Goal: Information Seeking & Learning: Learn about a topic

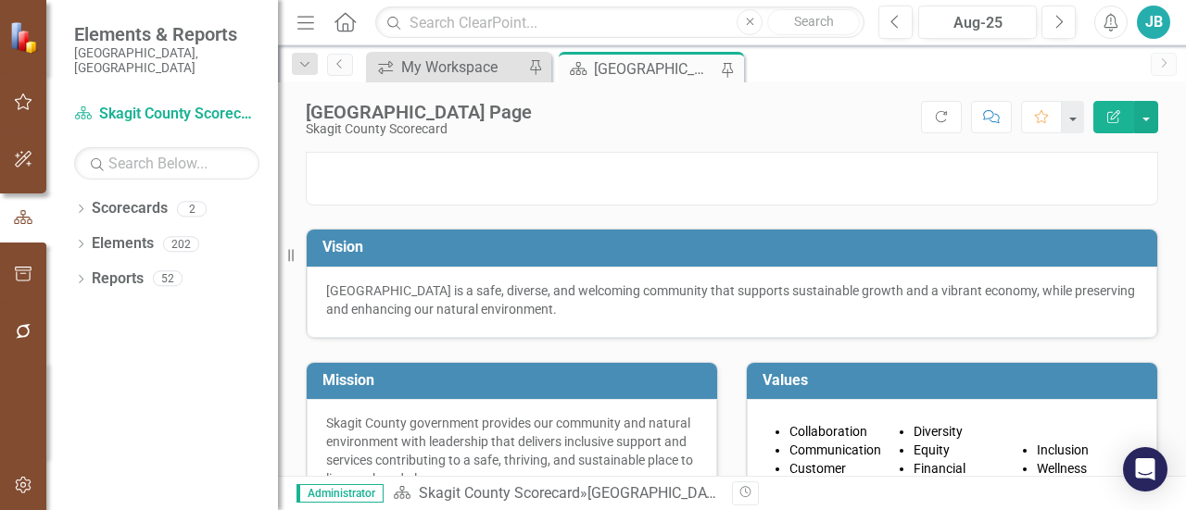
click at [303, 31] on icon "Menu" at bounding box center [306, 21] width 24 height 19
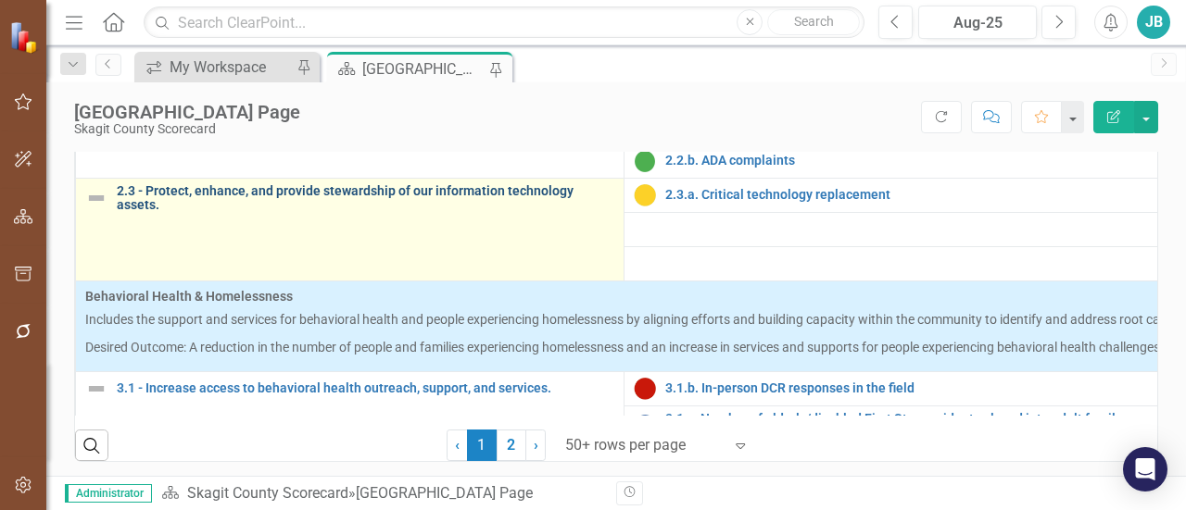
scroll to position [771, 0]
click at [443, 212] on link "2.3 - Protect, enhance, and provide stewardship of our information technology a…" at bounding box center [366, 197] width 498 height 29
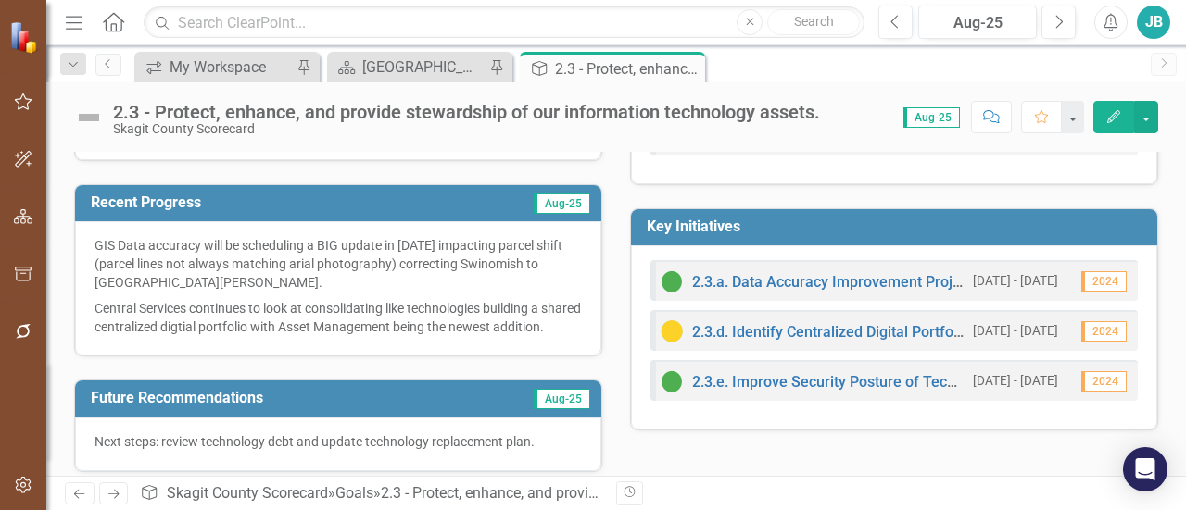
scroll to position [119, 0]
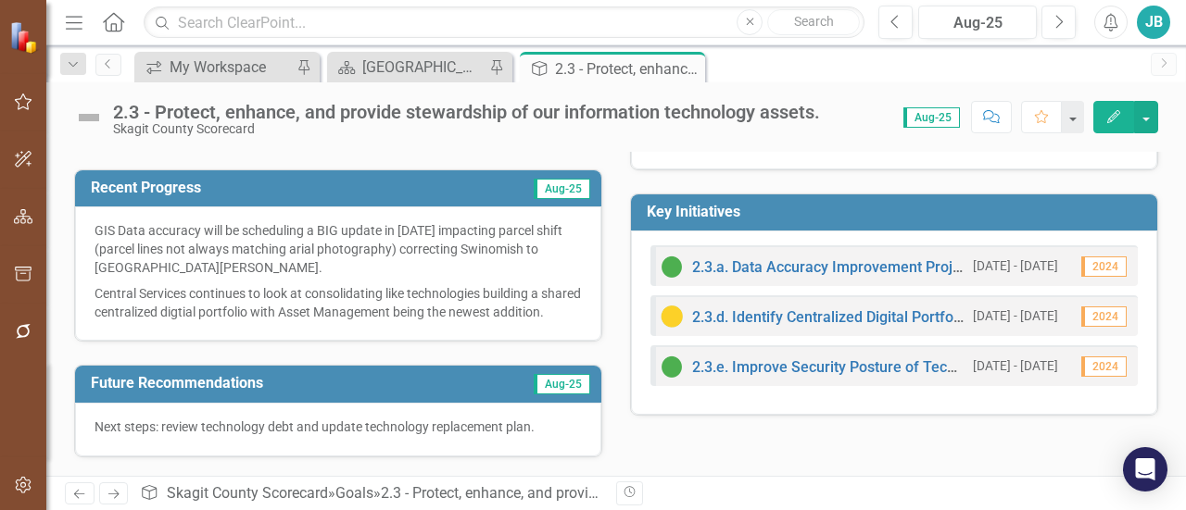
click at [422, 227] on p "GIS Data accuracy will be scheduling a BIG update in [DATE] impacting parcel sh…" at bounding box center [338, 250] width 487 height 59
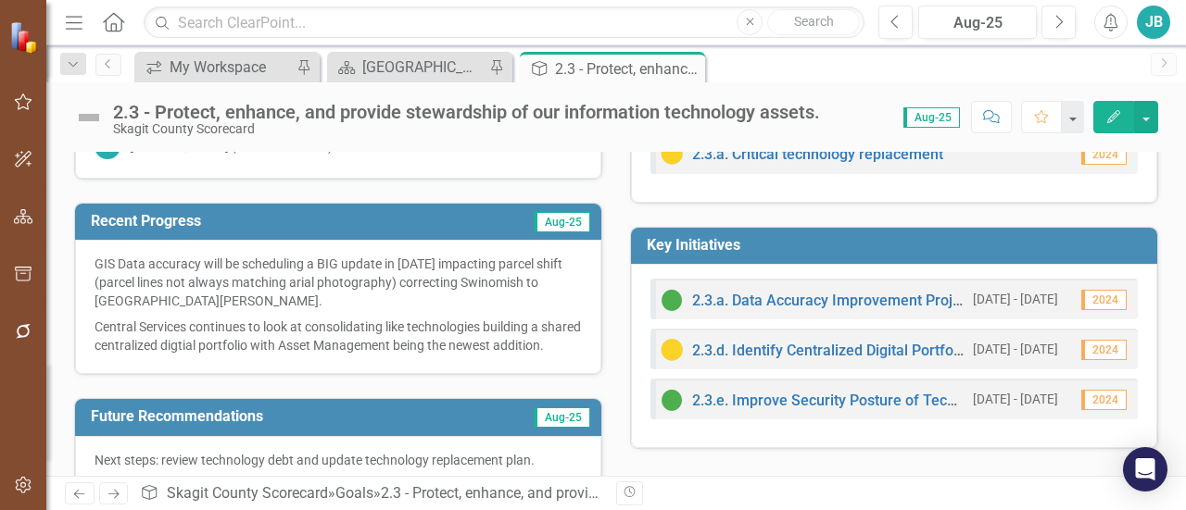
scroll to position [0, 0]
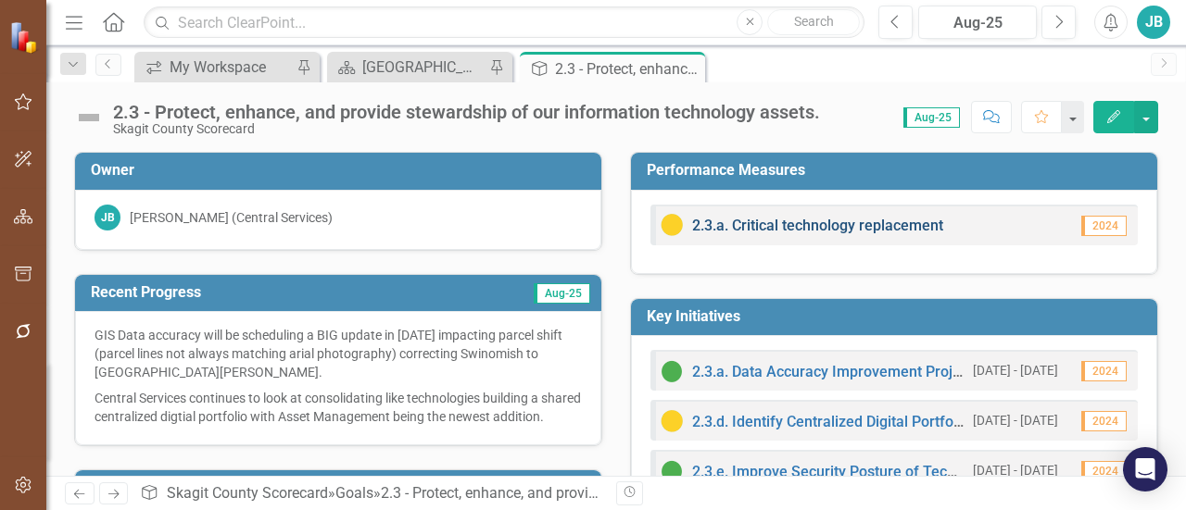
click at [855, 229] on link "2.3.a. Critical technology replacement" at bounding box center [817, 226] width 251 height 18
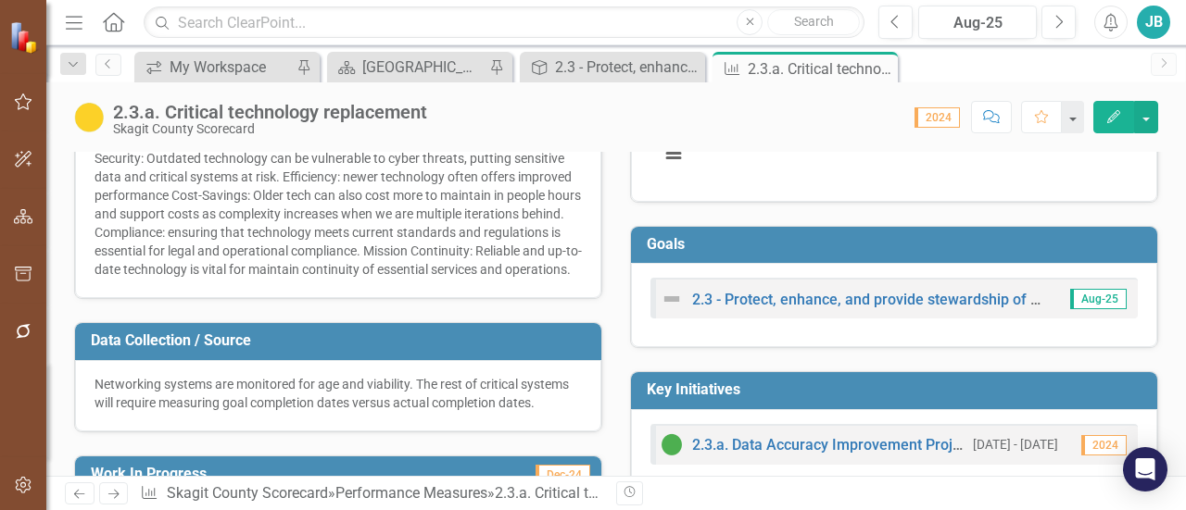
scroll to position [274, 0]
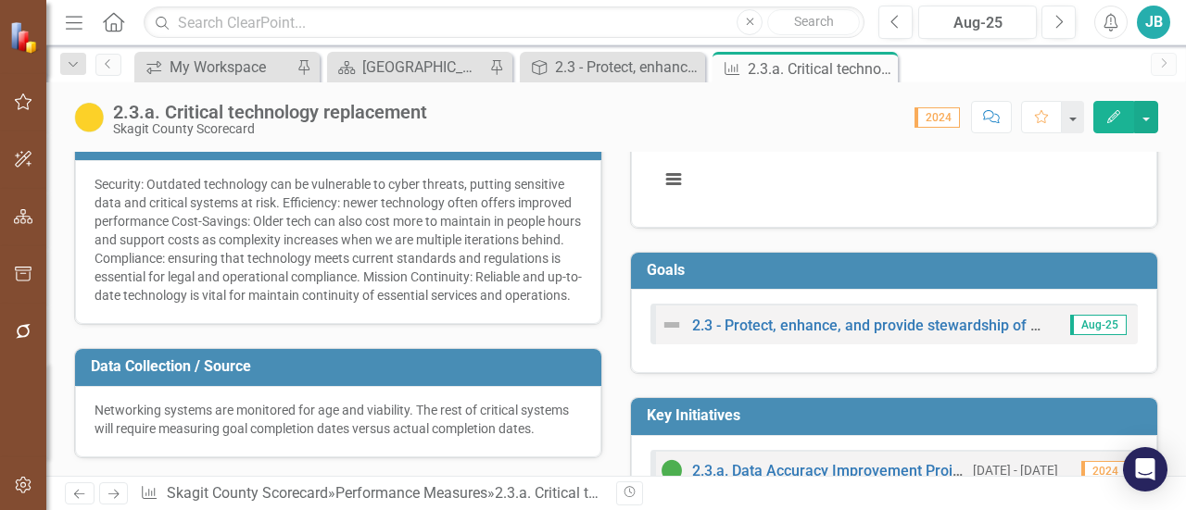
drag, startPoint x: 99, startPoint y: 183, endPoint x: 106, endPoint y: 193, distance: 12.1
click at [106, 193] on div "Security: Outdated technology can be vulnerable to cyber threats, putting sensi…" at bounding box center [338, 240] width 487 height 130
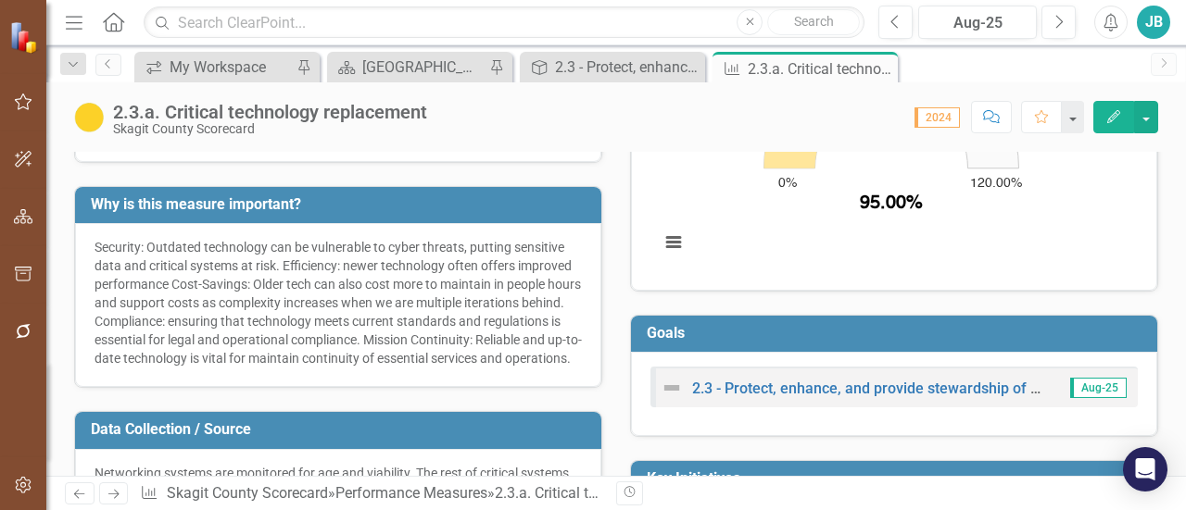
scroll to position [0, 0]
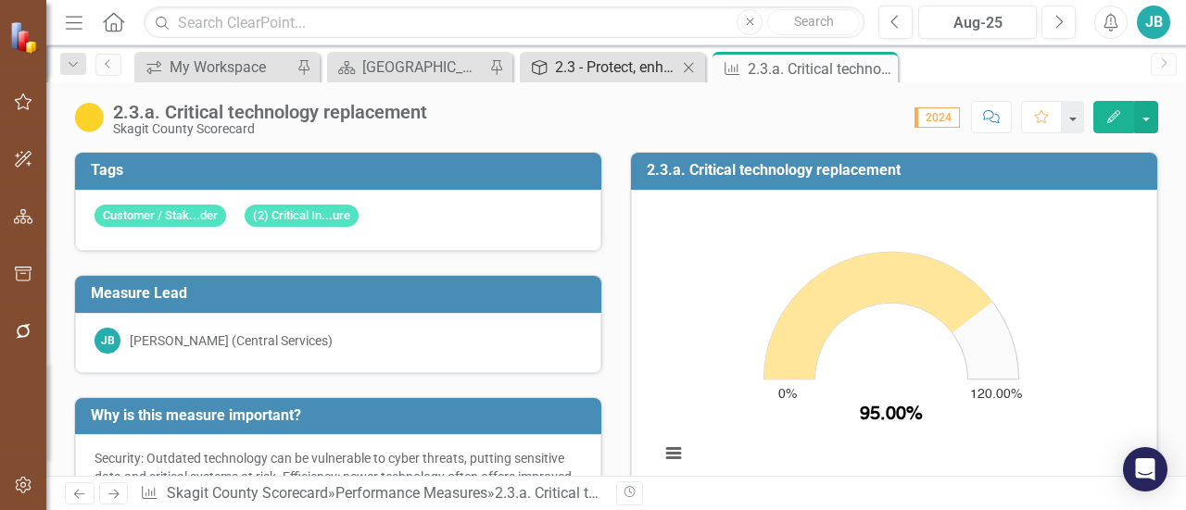
click at [602, 59] on div "2.3 - Protect, enhance, and provide stewardship of our information technology a…" at bounding box center [616, 67] width 122 height 23
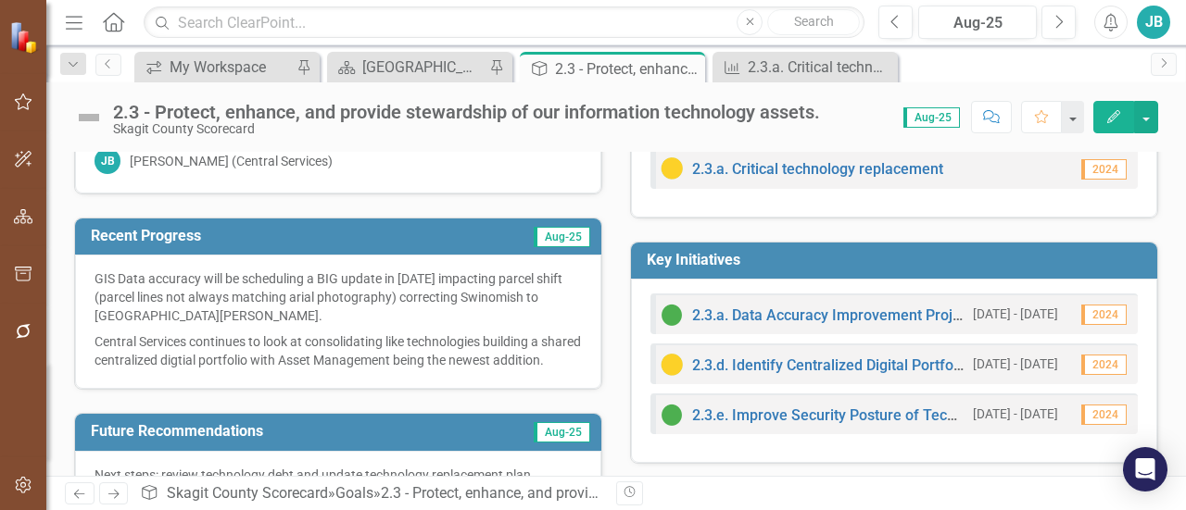
scroll to position [43, 0]
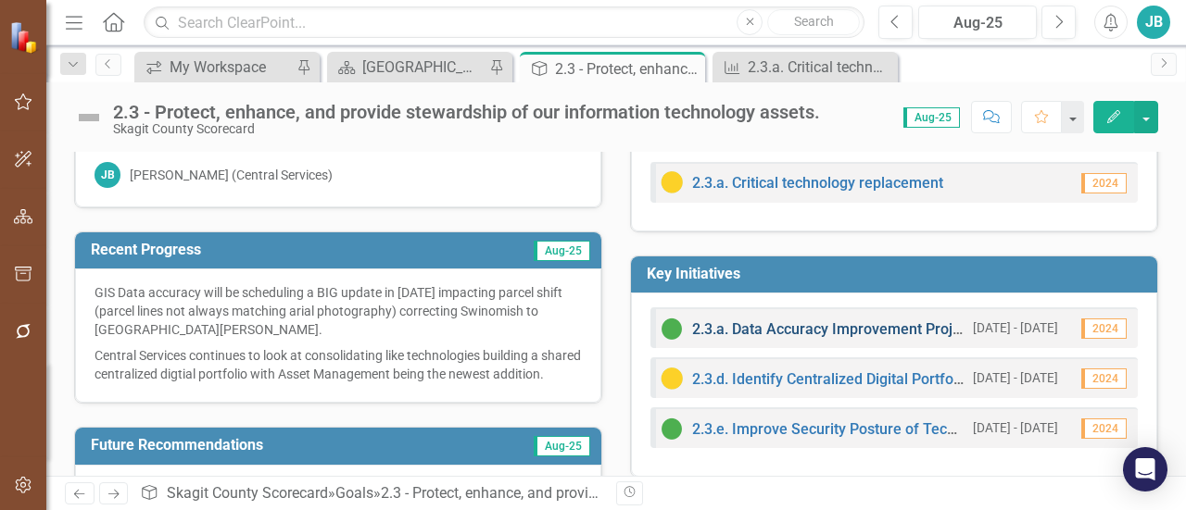
click at [776, 326] on link "2.3.a. Data Accuracy Improvement Project" at bounding box center [832, 330] width 281 height 18
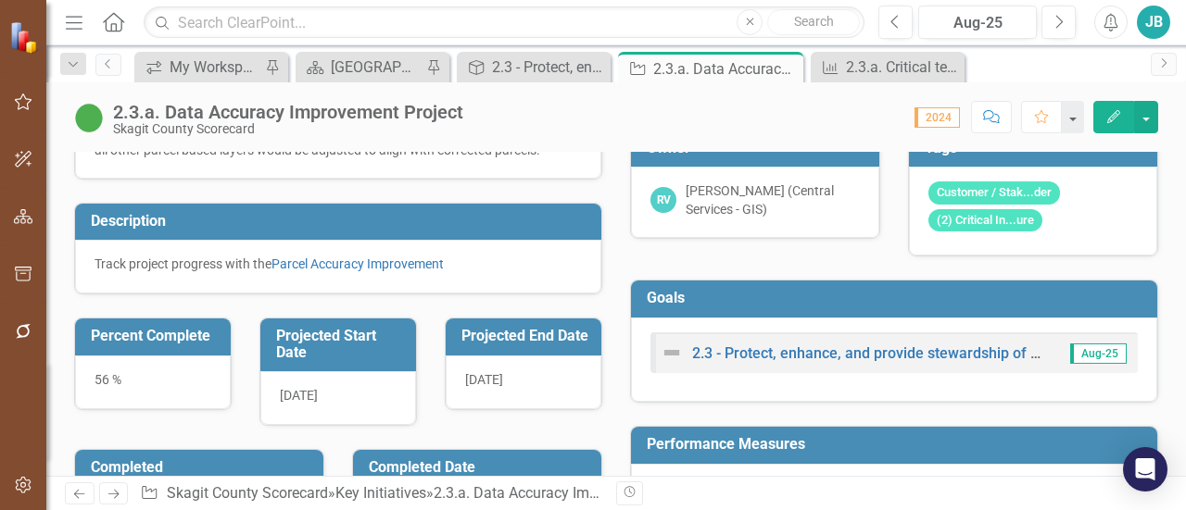
scroll to position [147, 0]
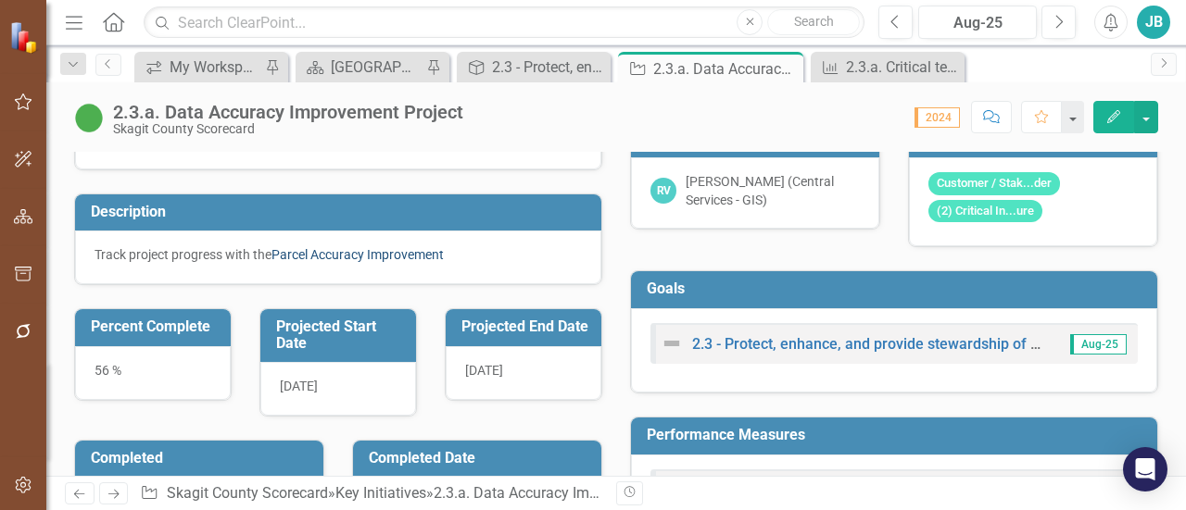
click at [344, 262] on link "Parcel Accuracy Improvement" at bounding box center [357, 254] width 172 height 15
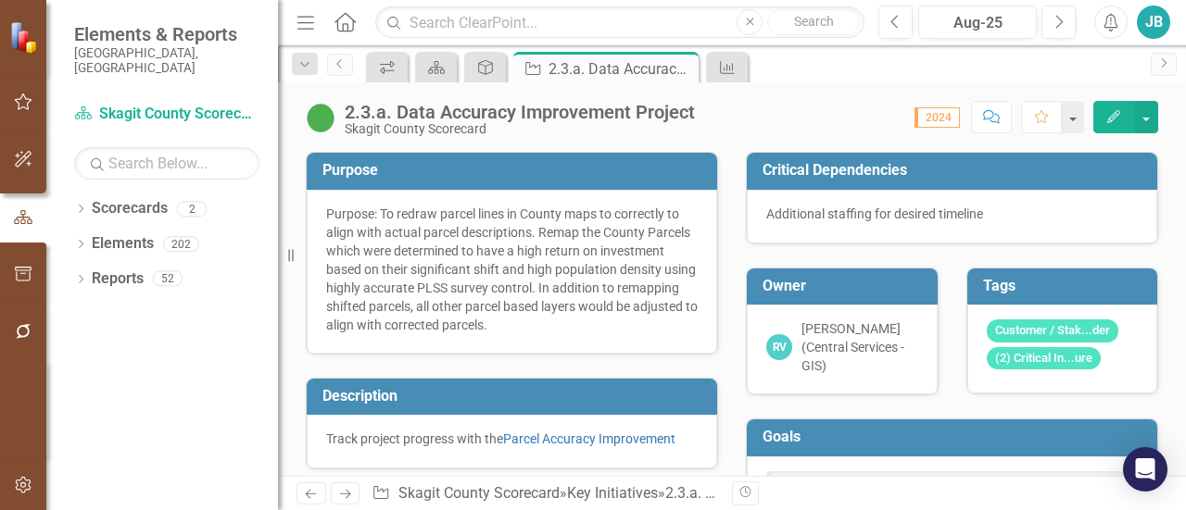
click at [300, 29] on icon "Menu" at bounding box center [306, 21] width 24 height 19
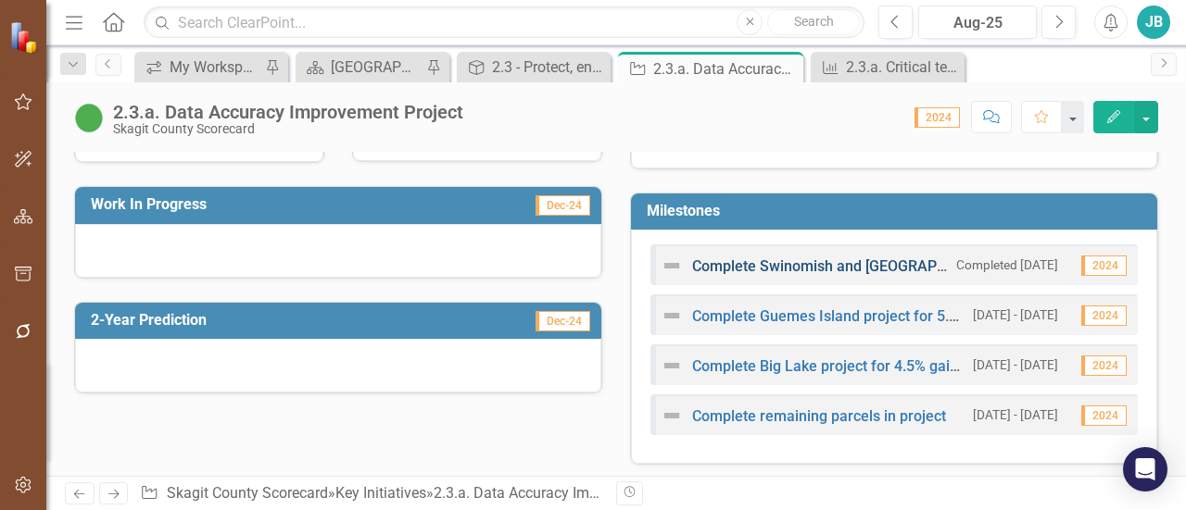
scroll to position [519, 0]
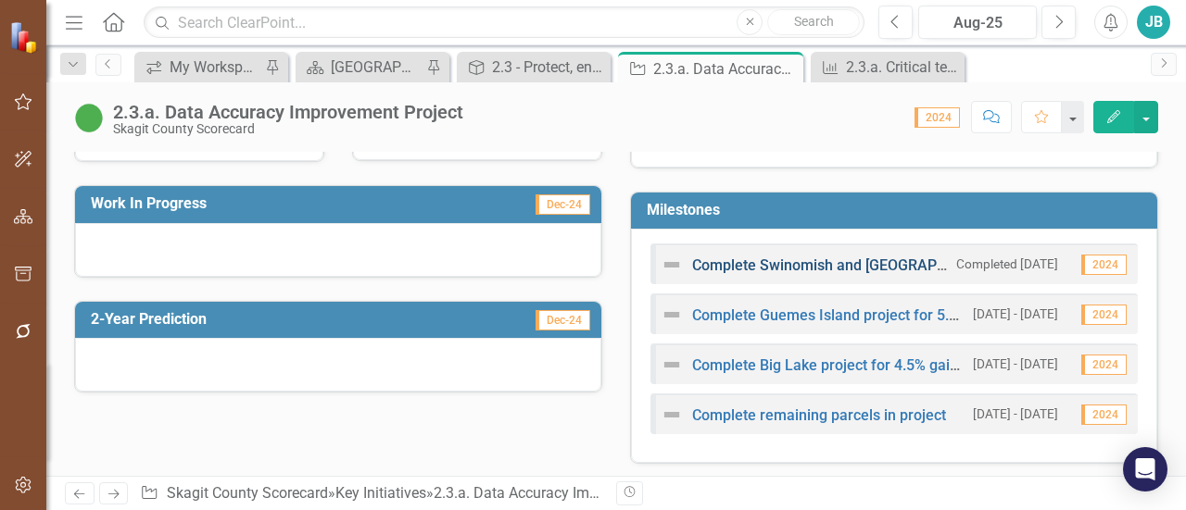
click at [770, 260] on link "Complete Swinomish and [GEOGRAPHIC_DATA][PERSON_NAME] projects for 4.5% gain an…" at bounding box center [1035, 266] width 687 height 18
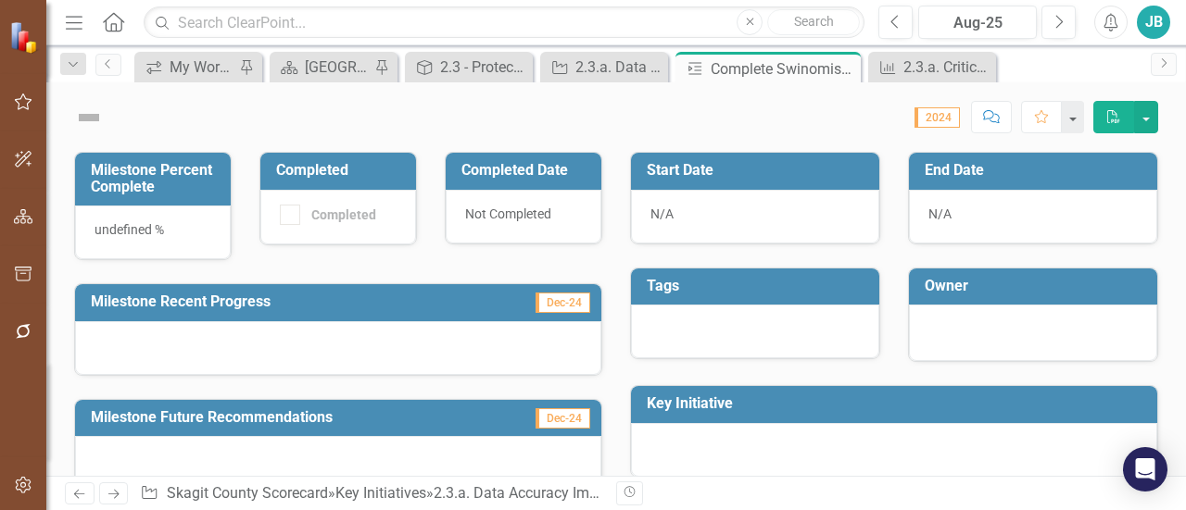
checkbox input "true"
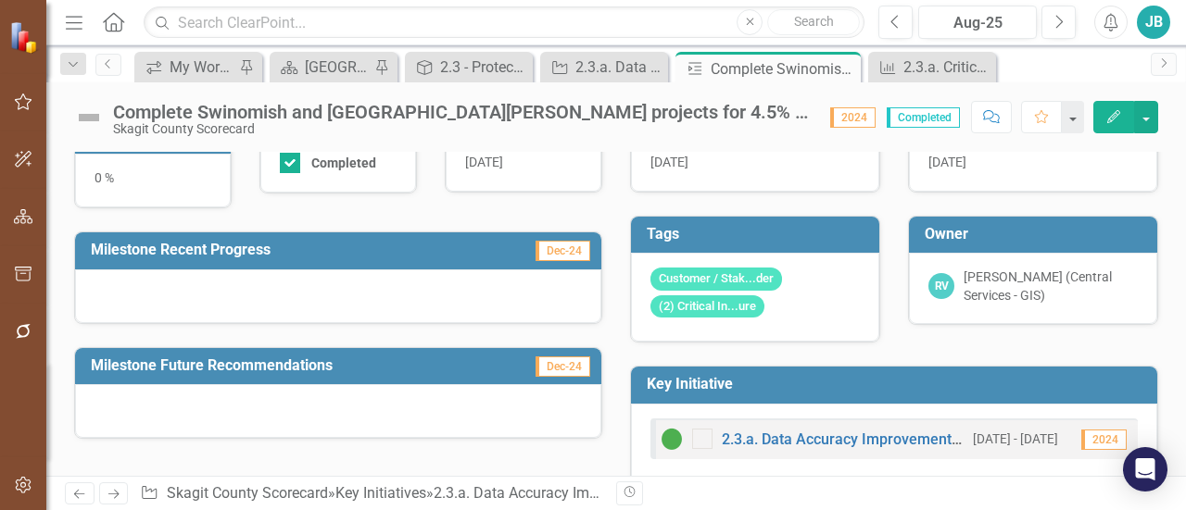
scroll to position [56, 0]
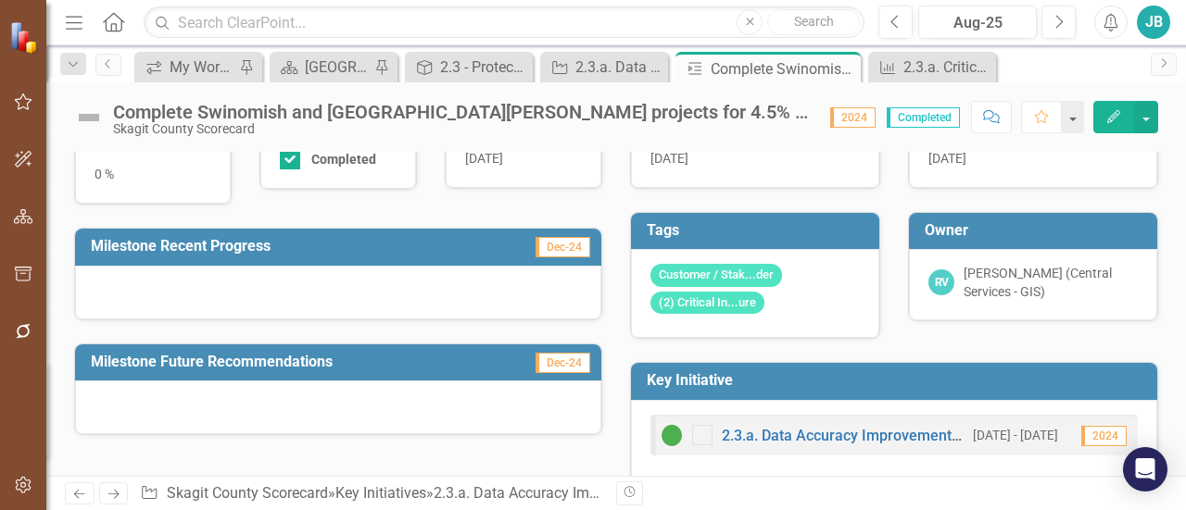
click at [453, 292] on div at bounding box center [338, 293] width 526 height 54
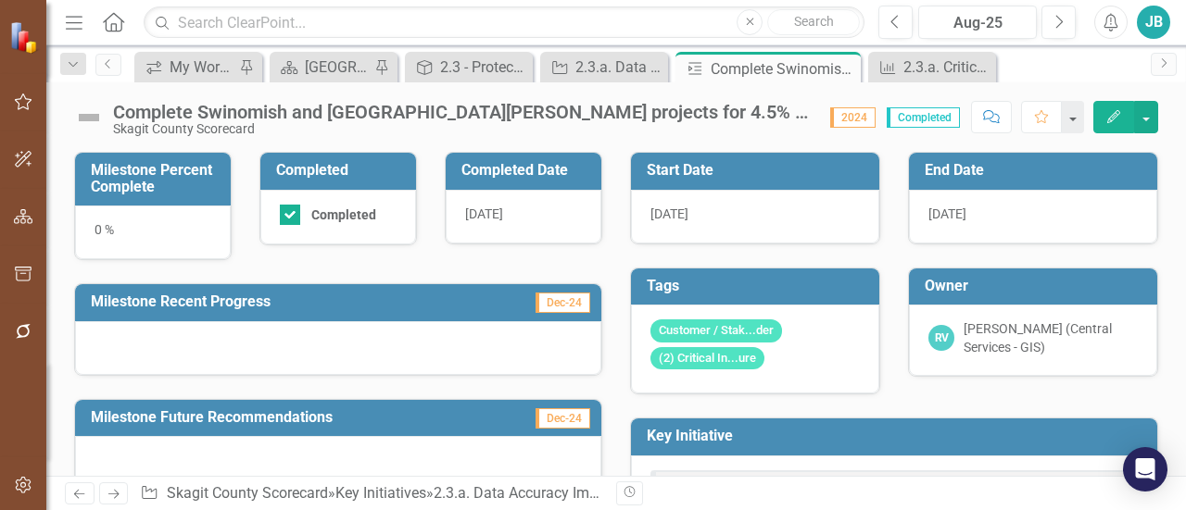
drag, startPoint x: 463, startPoint y: 210, endPoint x: 487, endPoint y: 212, distance: 24.2
click at [487, 212] on span "6/25/25" at bounding box center [484, 214] width 38 height 15
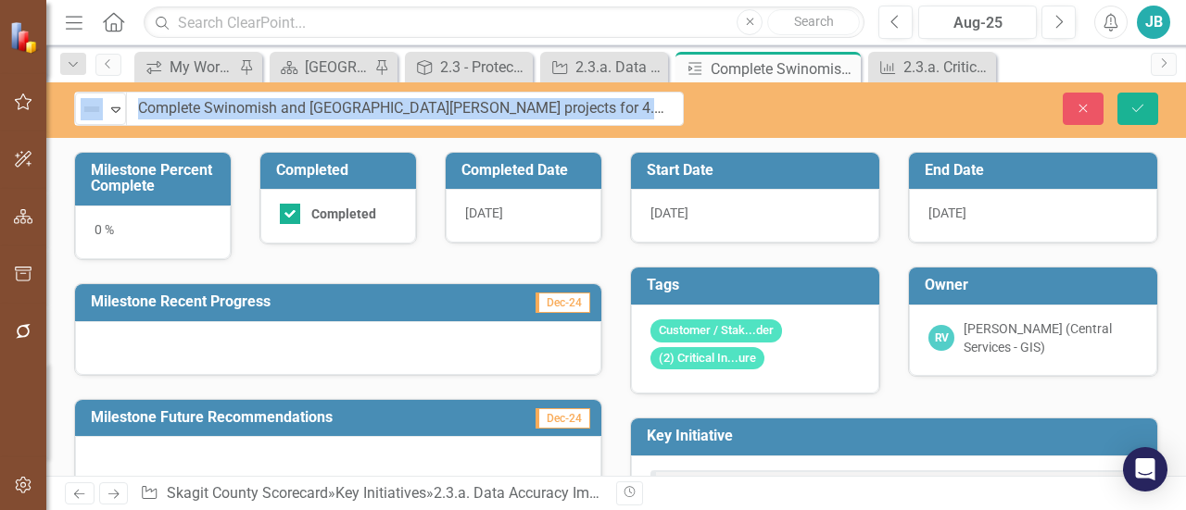
drag, startPoint x: 662, startPoint y: 112, endPoint x: 729, endPoint y: 110, distance: 67.7
click at [369, 253] on div "Milestone Percent Complete 0 % Completed Completed Completed Date 6/25/25 Miles…" at bounding box center [338, 310] width 556 height 362
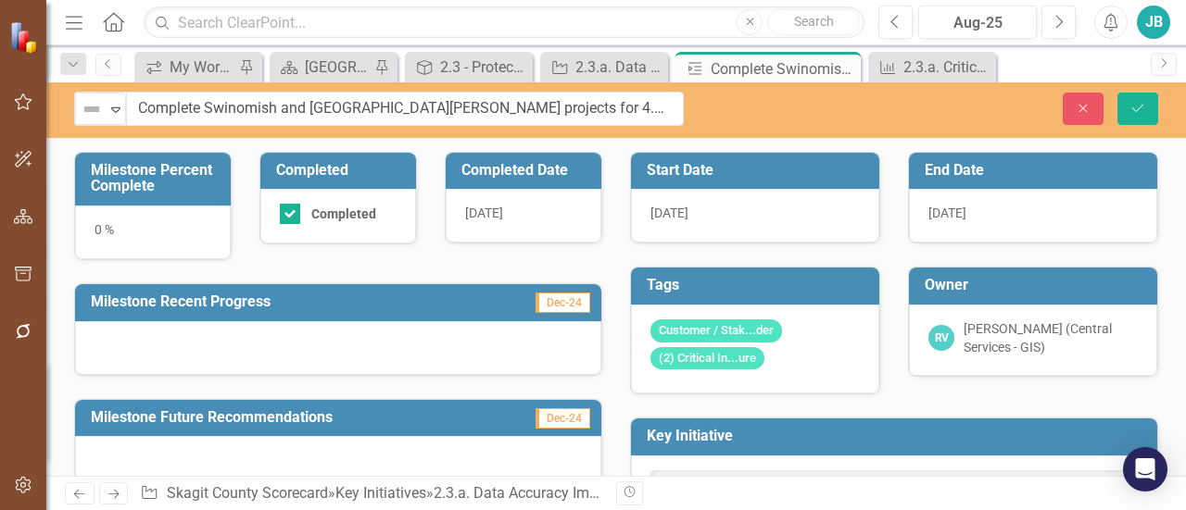
click at [369, 253] on div "Milestone Percent Complete 0 % Completed Completed Completed Date 6/25/25 Miles…" at bounding box center [338, 310] width 556 height 362
click at [1078, 100] on button "Close" at bounding box center [1083, 109] width 41 height 32
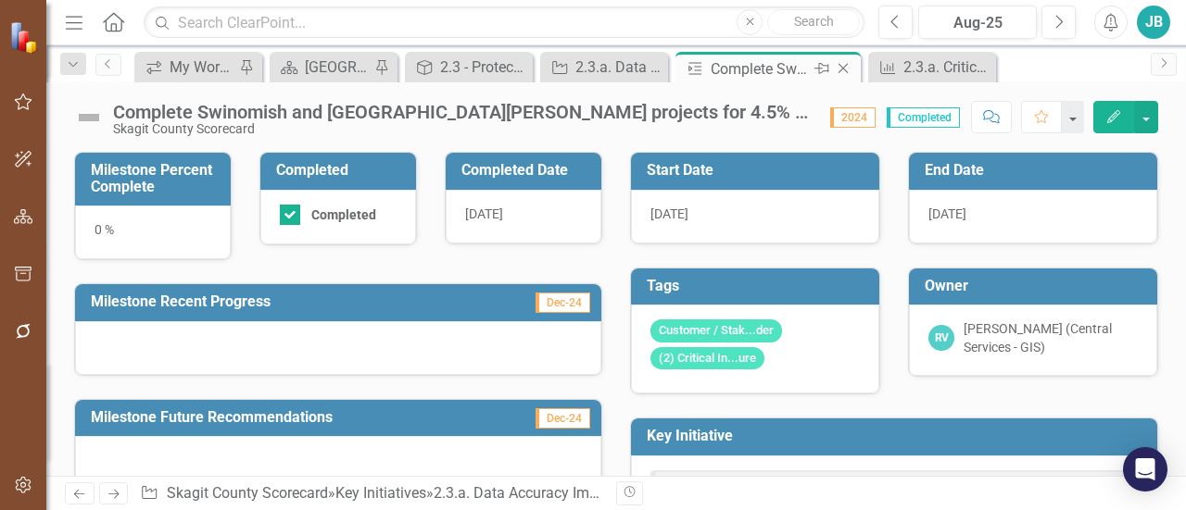
click at [838, 64] on icon "Close" at bounding box center [843, 68] width 19 height 15
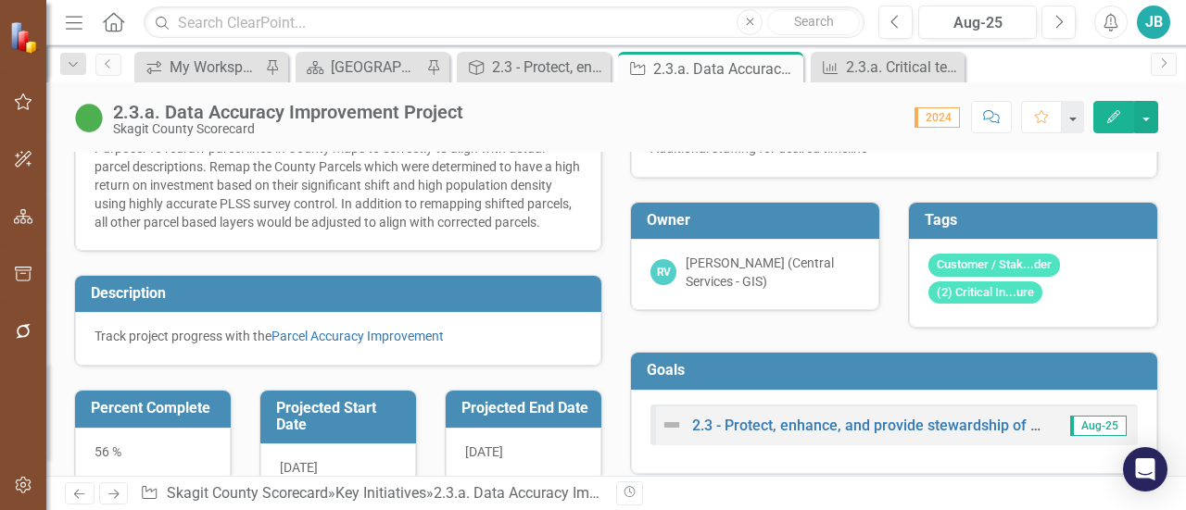
scroll to position [65, 0]
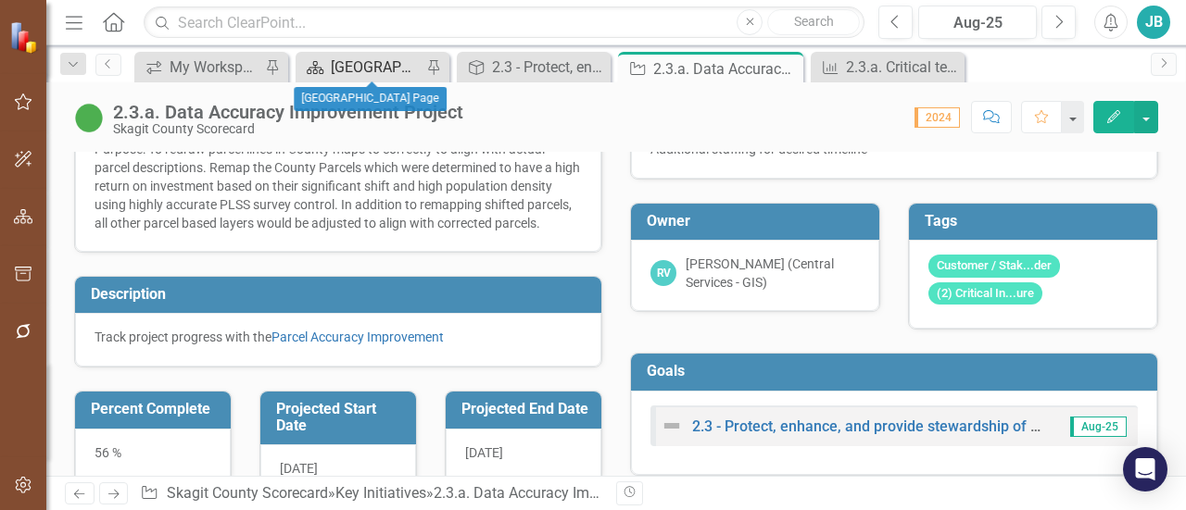
click at [359, 66] on div "[GEOGRAPHIC_DATA] Page" at bounding box center [376, 67] width 91 height 23
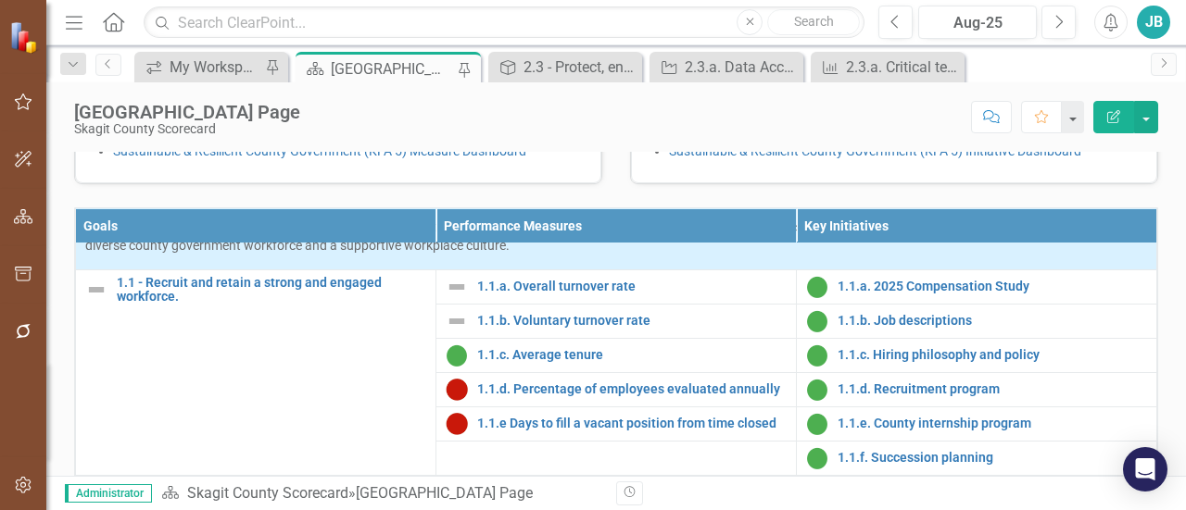
scroll to position [500, 0]
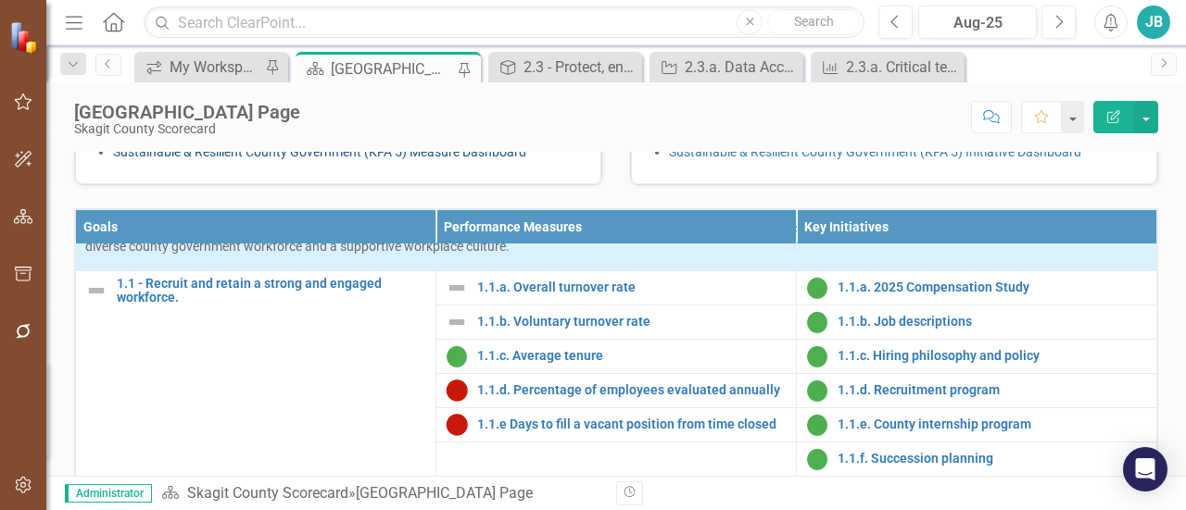
click at [182, 159] on link "Sustainable & Resilient County Government (KFA 5) Measure Dashboard" at bounding box center [319, 152] width 413 height 15
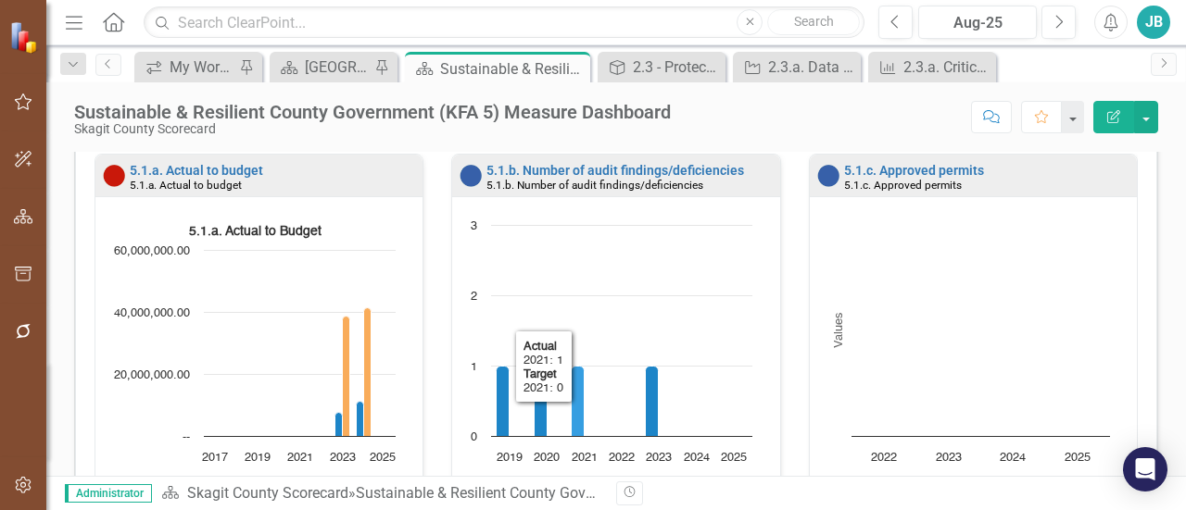
scroll to position [1, 0]
click at [548, 132] on div "Skagit County Scorecard" at bounding box center [372, 129] width 597 height 14
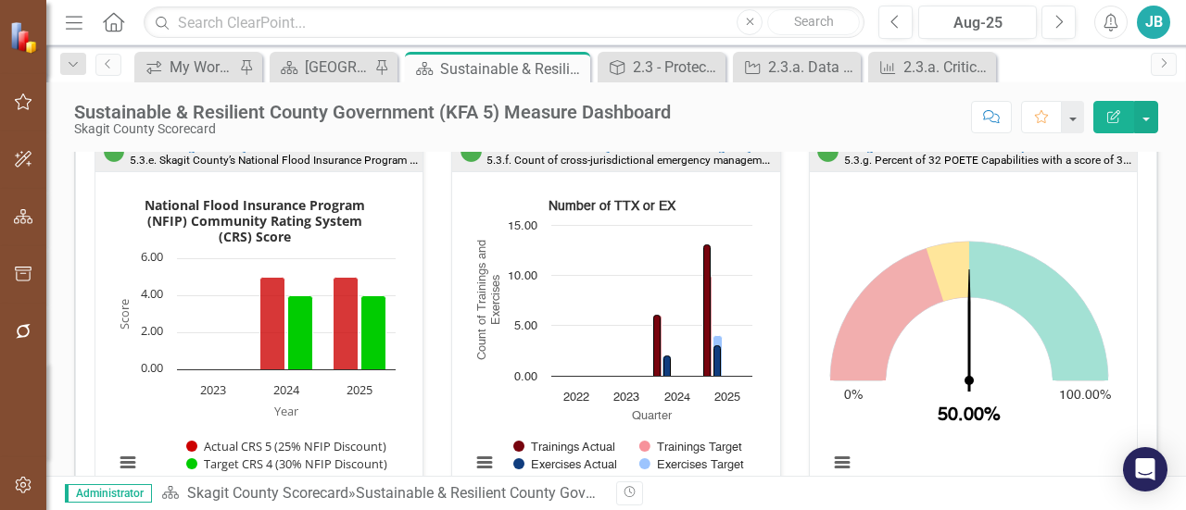
scroll to position [0, 0]
click at [191, 153] on small "5.3.e. Skagit County’s National Flood Insurance Program (NFIP) Community Rating…" at bounding box center [419, 160] width 578 height 15
click at [200, 154] on small "5.3.e. Skagit County’s National Flood Insurance Program (NFIP) Community Rating…" at bounding box center [419, 160] width 578 height 15
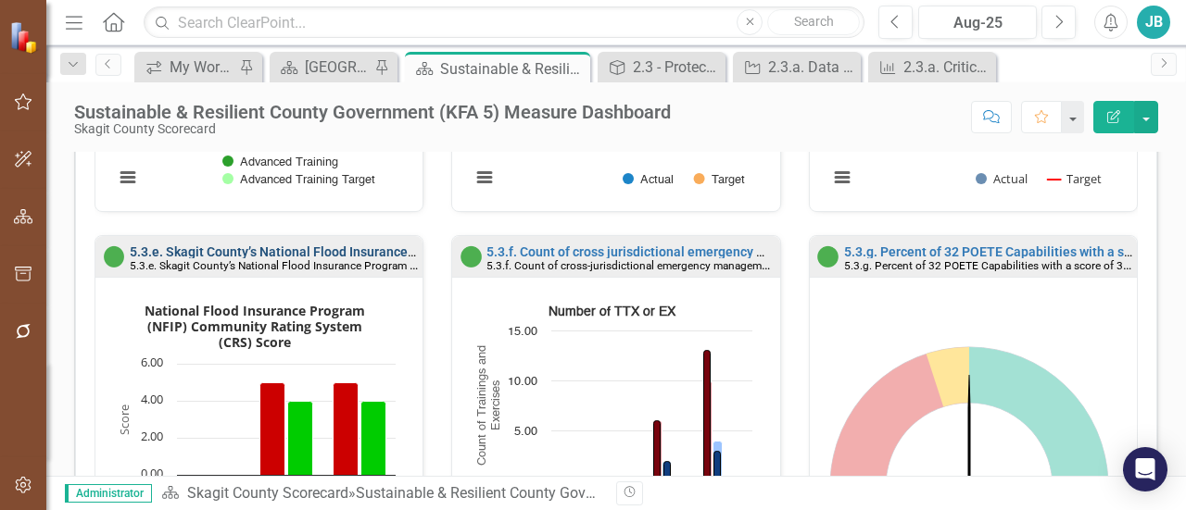
click at [286, 245] on link "5.3.e. Skagit County’s National Flood Insurance Program (NFIP) Community Rating…" at bounding box center [520, 252] width 780 height 15
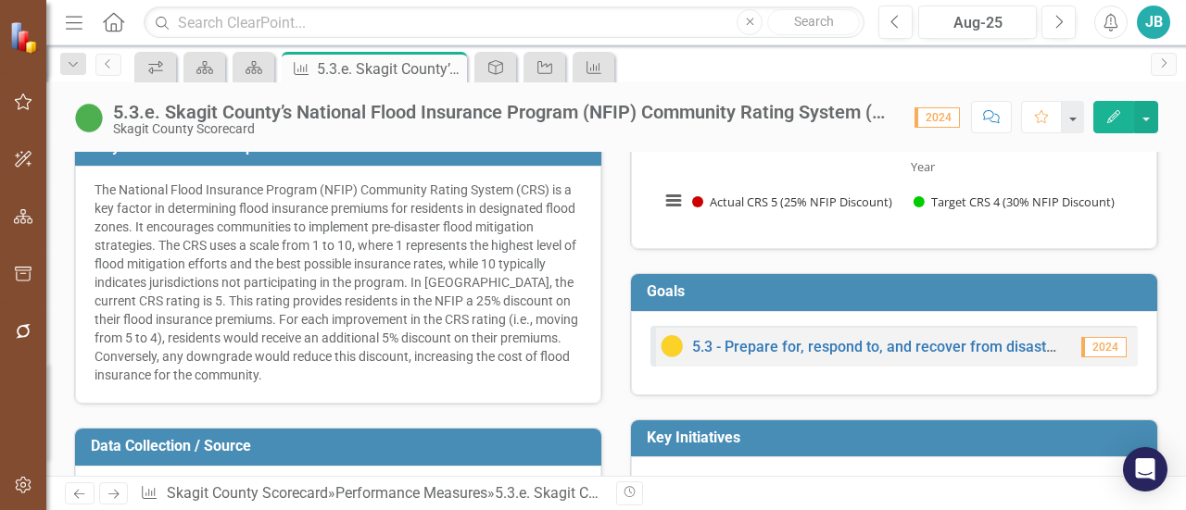
scroll to position [268, 0]
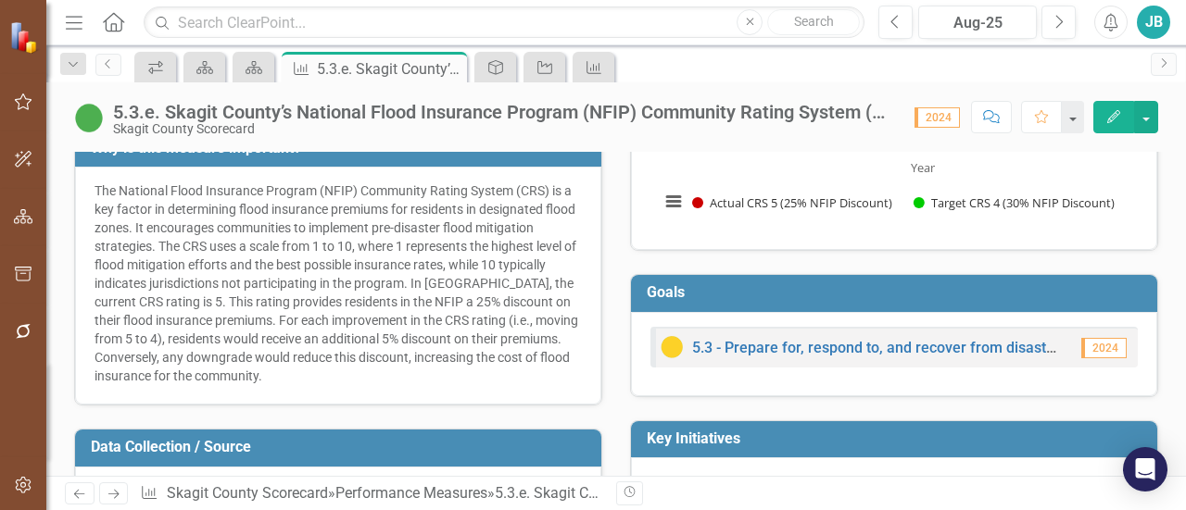
drag, startPoint x: 119, startPoint y: 195, endPoint x: 191, endPoint y: 230, distance: 80.4
click at [191, 230] on div "The National Flood Insurance Program (NFIP) Community Rating System (CRS) is a …" at bounding box center [338, 284] width 487 height 204
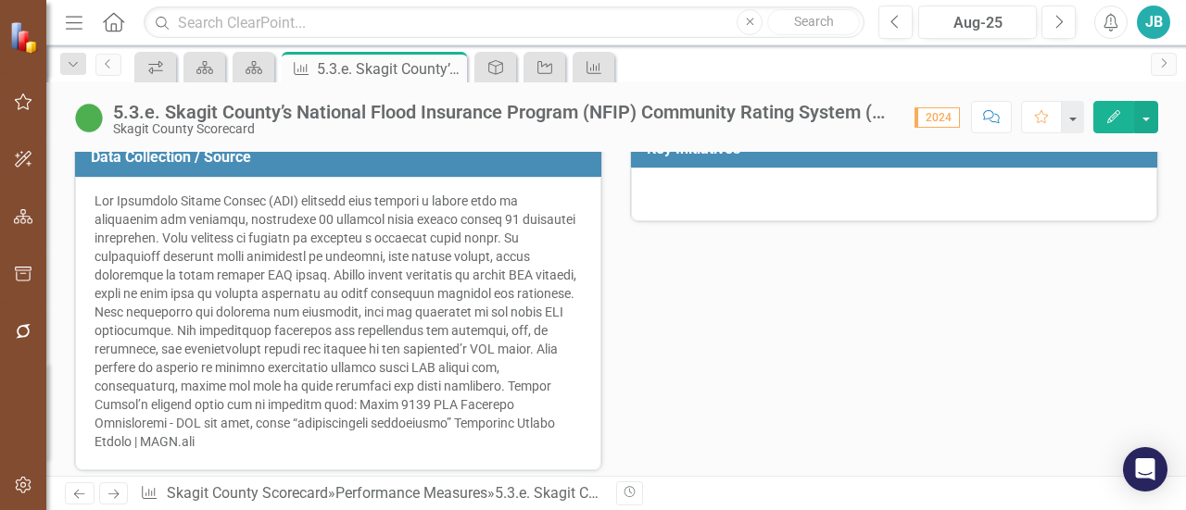
scroll to position [559, 0]
drag, startPoint x: 167, startPoint y: 232, endPoint x: 289, endPoint y: 261, distance: 125.8
click at [289, 261] on div at bounding box center [338, 320] width 487 height 259
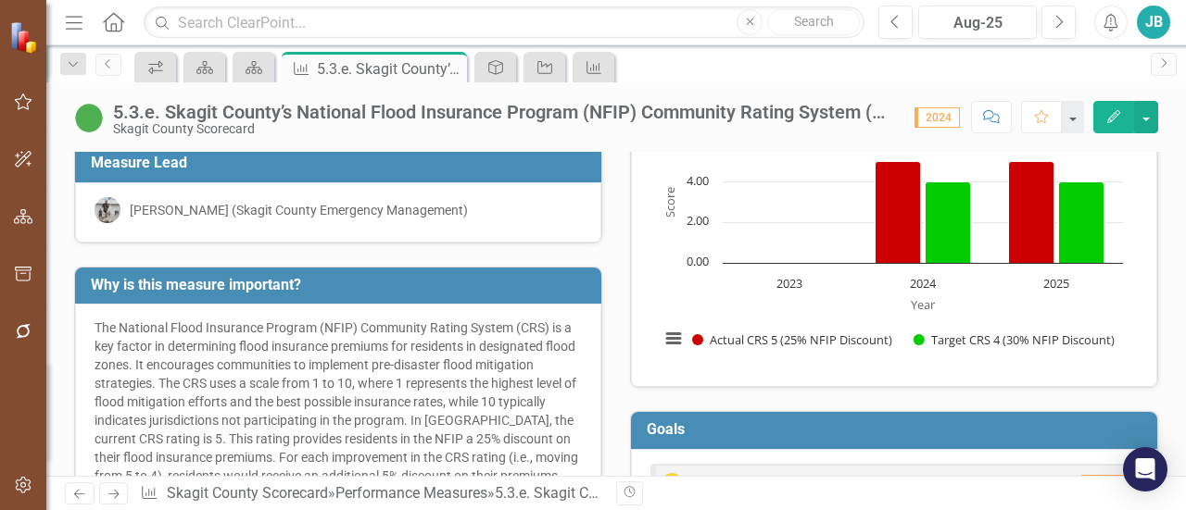
scroll to position [0, 0]
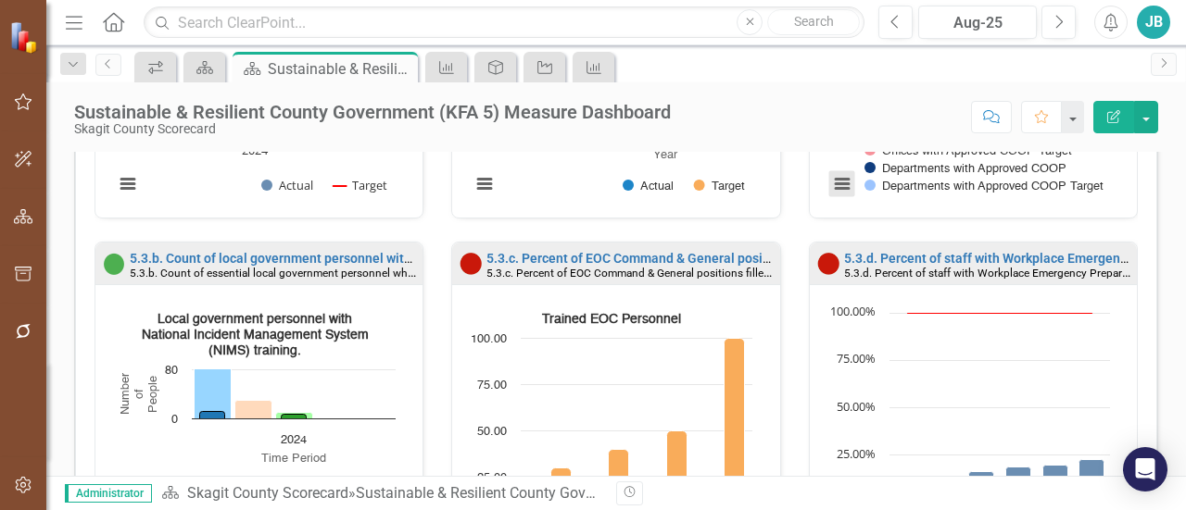
scroll to position [1345, 0]
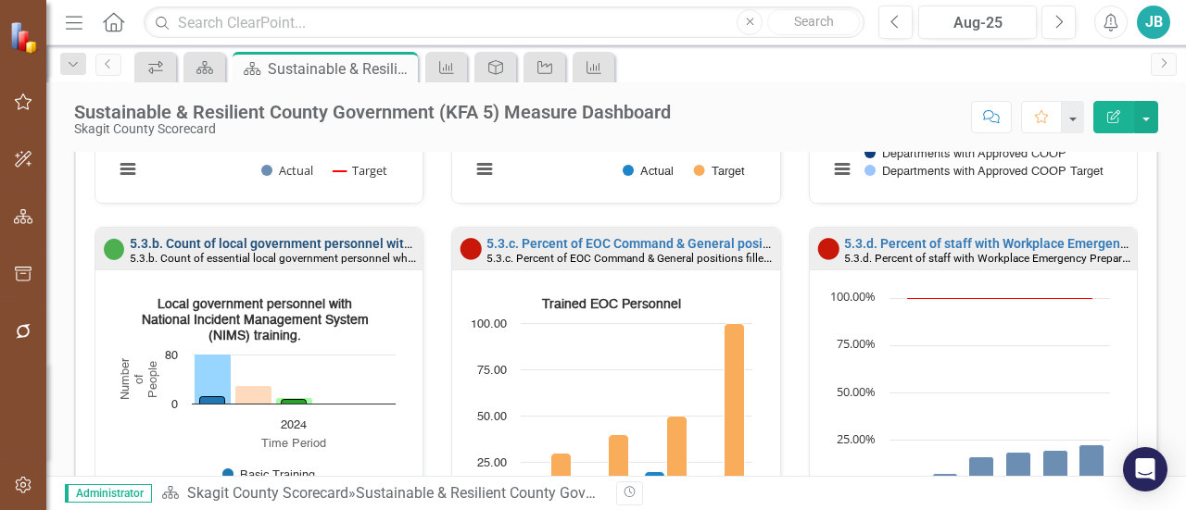
click at [354, 240] on link "5.3.b. Count of local government personnel with National Incident Management Sy…" at bounding box center [436, 243] width 612 height 15
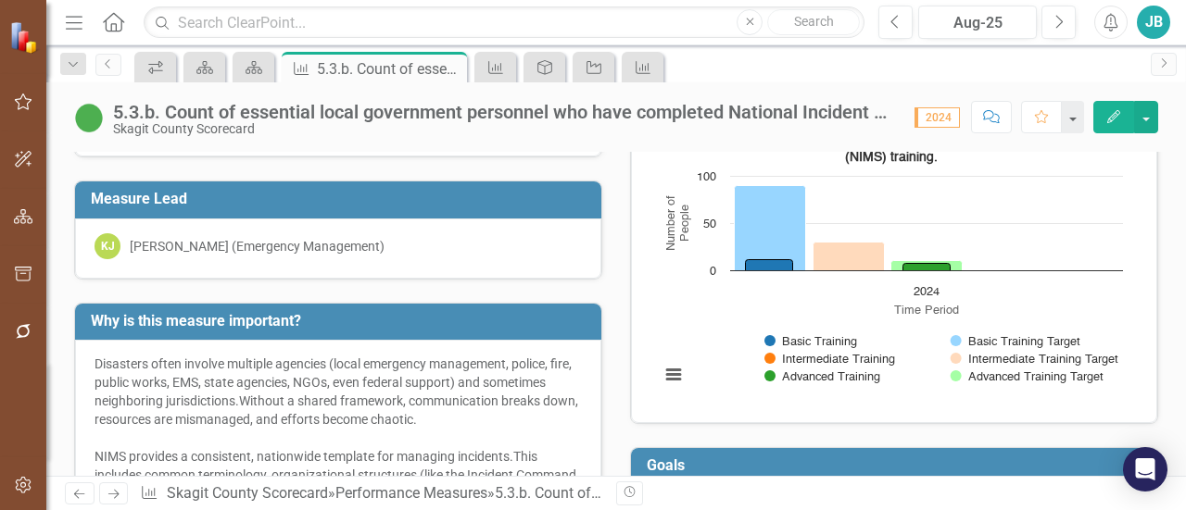
scroll to position [63, 0]
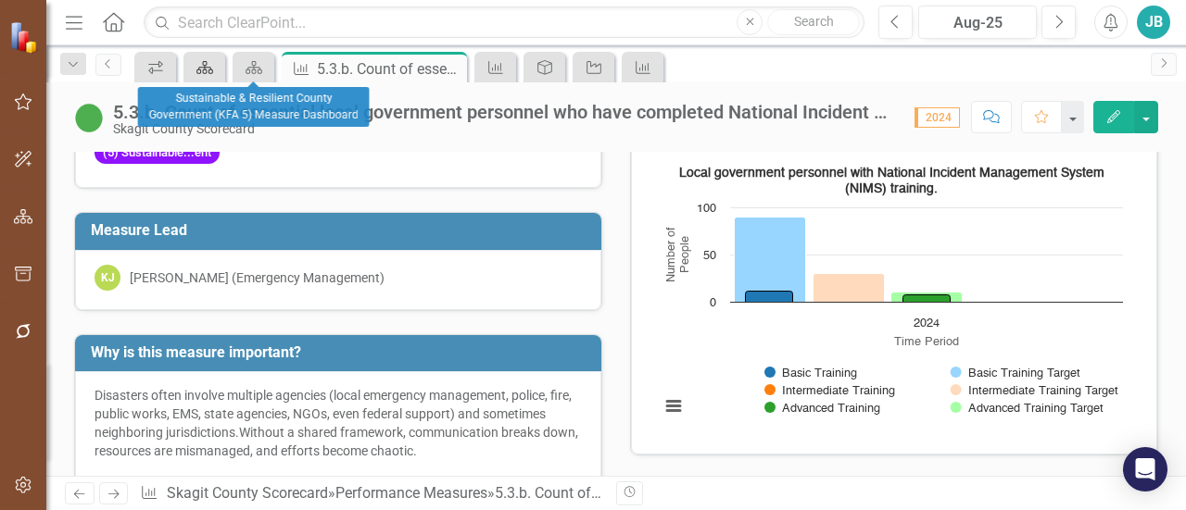
click at [217, 71] on link "Scorecard" at bounding box center [204, 67] width 32 height 23
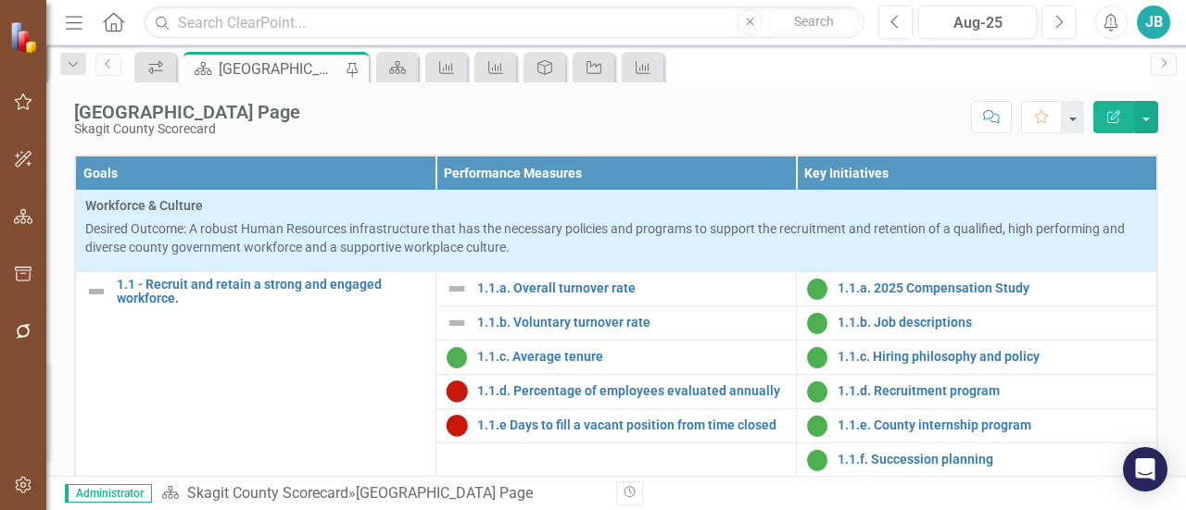
scroll to position [559, 0]
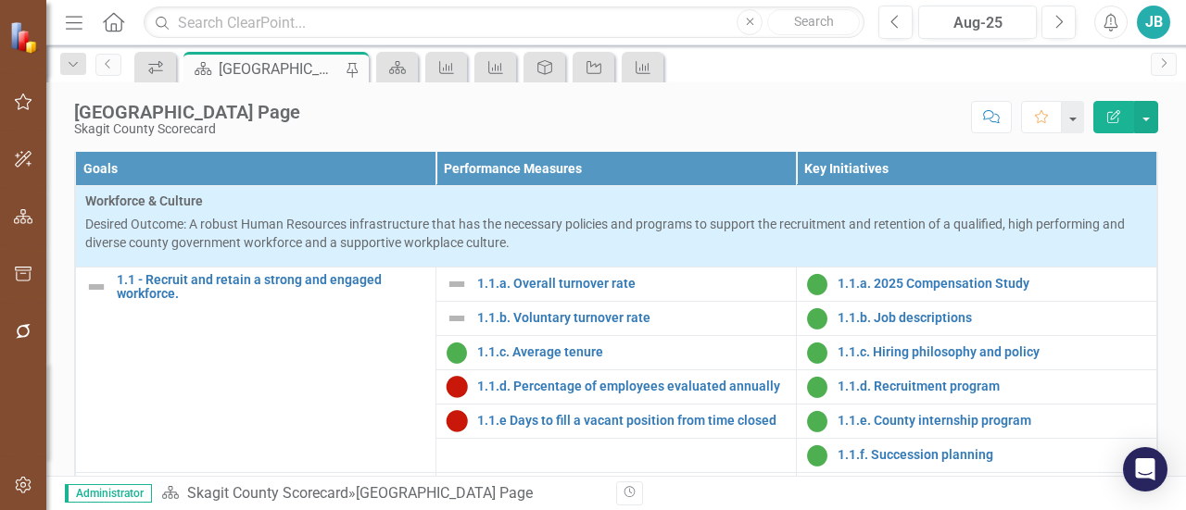
click at [679, 101] on link "Sustainable & Resilient County Government (KFA 5) Initiative Dashboard" at bounding box center [875, 93] width 412 height 15
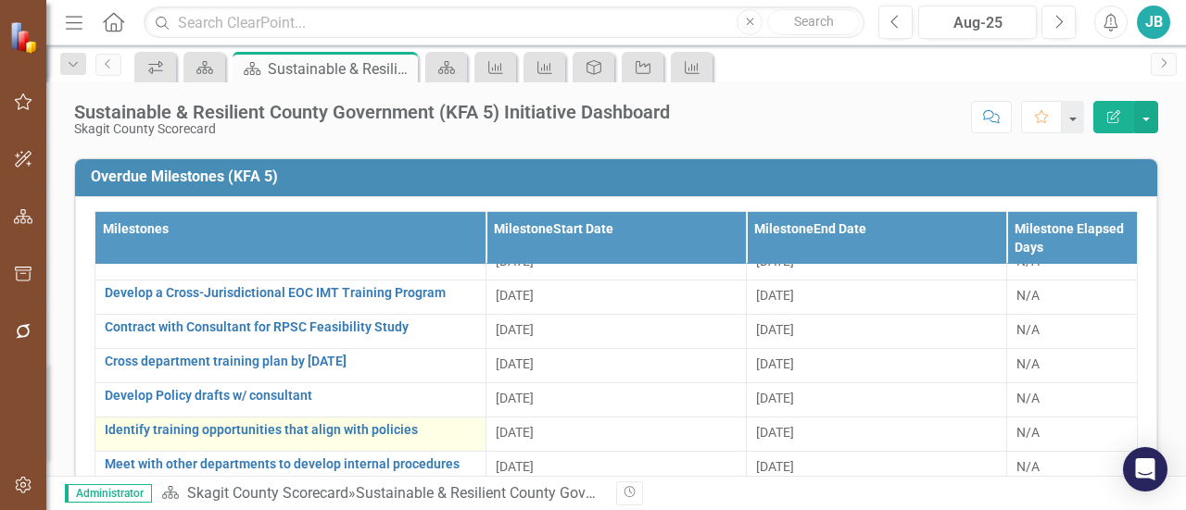
scroll to position [652, 0]
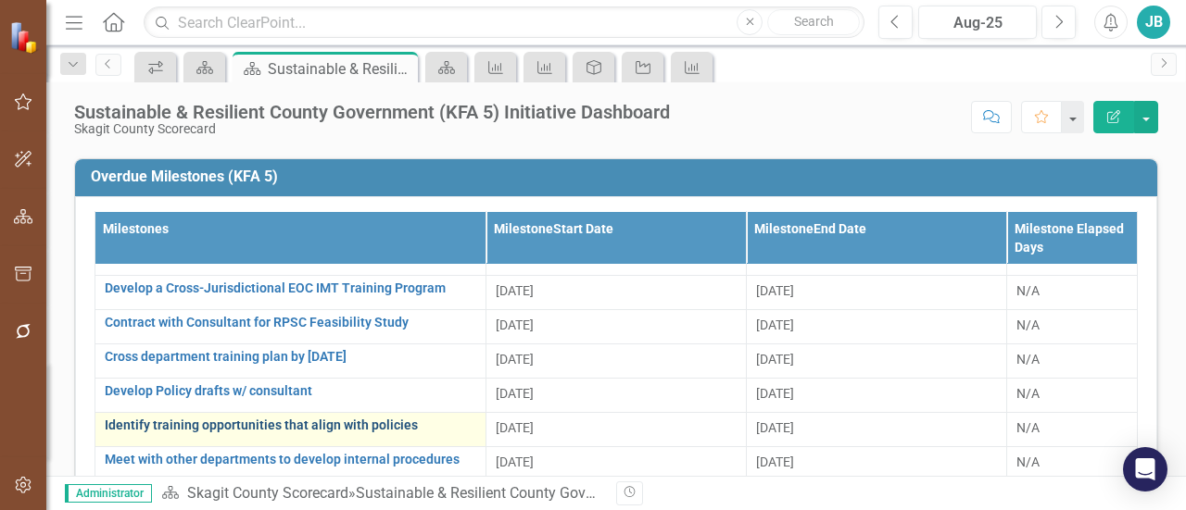
click at [174, 421] on link "Identify training opportunities that align with policies" at bounding box center [291, 426] width 372 height 14
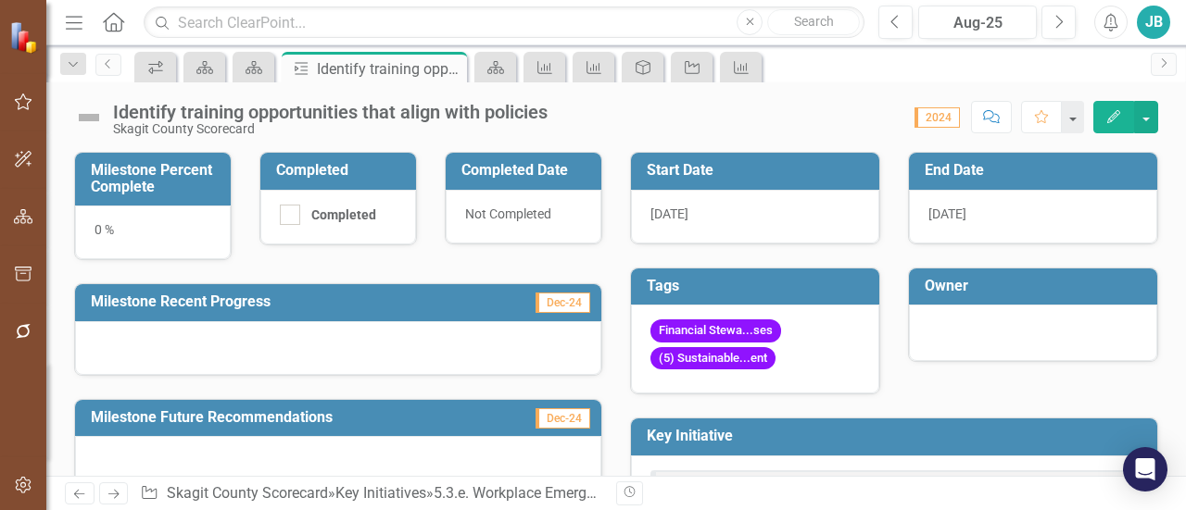
scroll to position [79, 0]
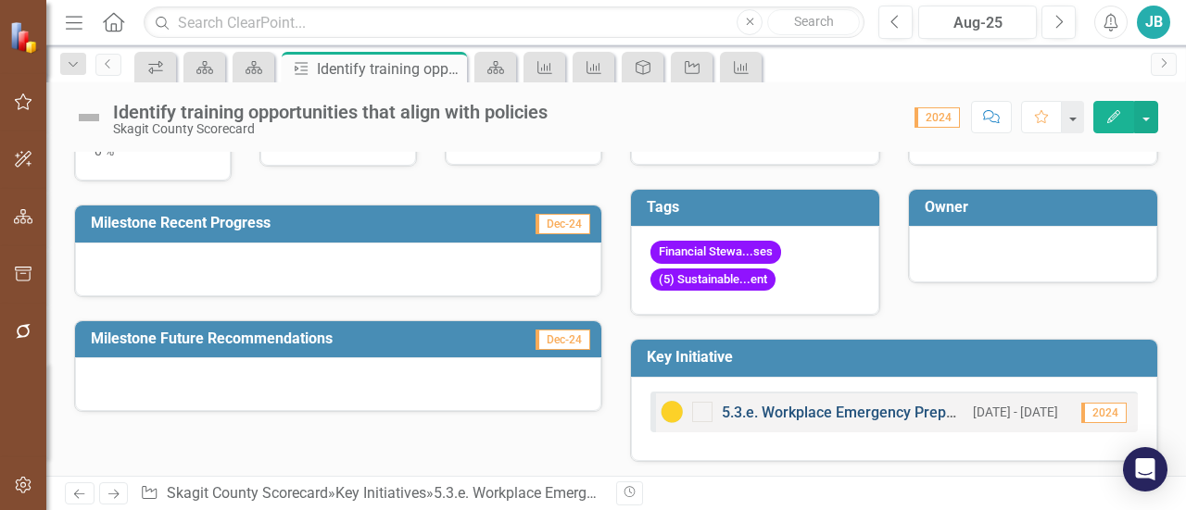
click at [773, 416] on link "5.3.e. Workplace Emergency Preparedness" at bounding box center [865, 413] width 286 height 18
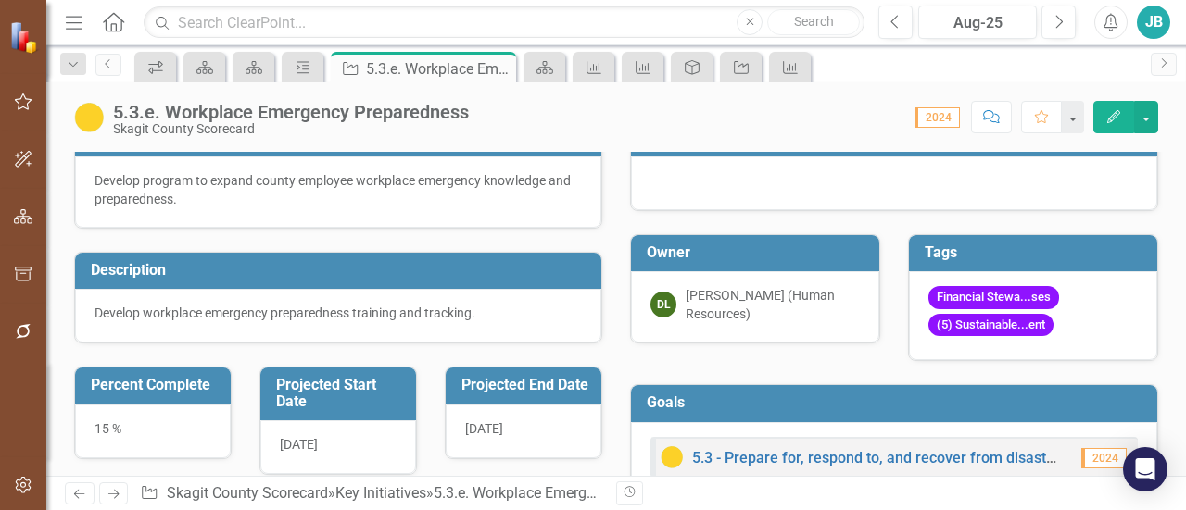
scroll to position [29, 0]
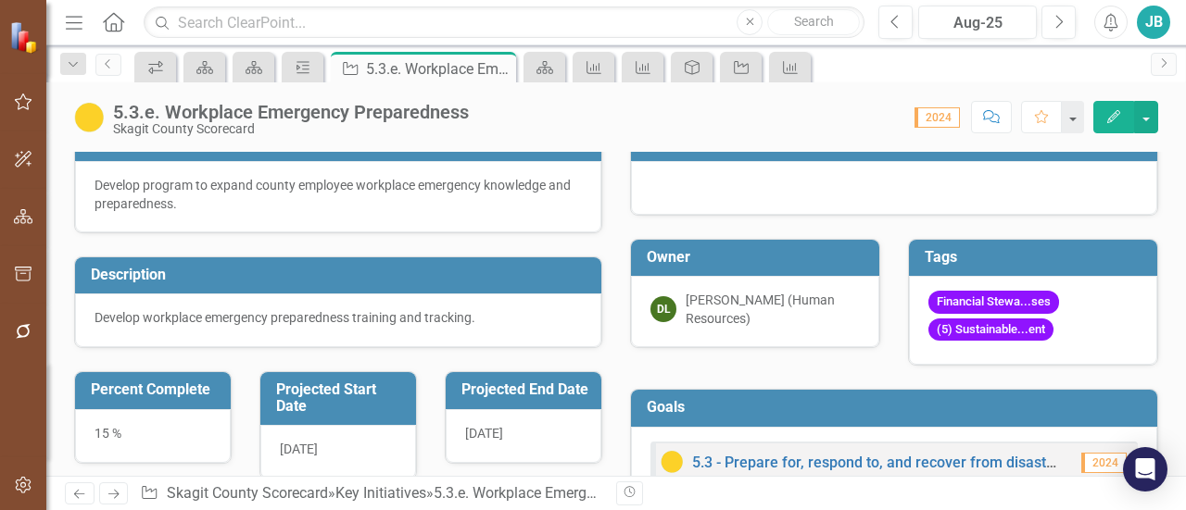
click at [71, 23] on icon "Menu" at bounding box center [74, 21] width 24 height 19
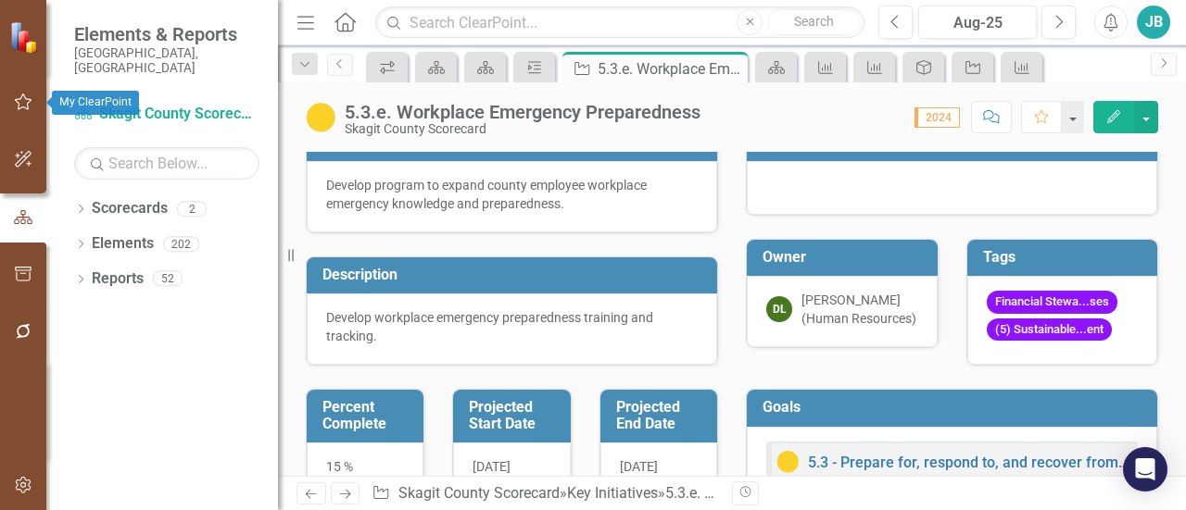
click at [19, 100] on icon "button" at bounding box center [23, 102] width 19 height 15
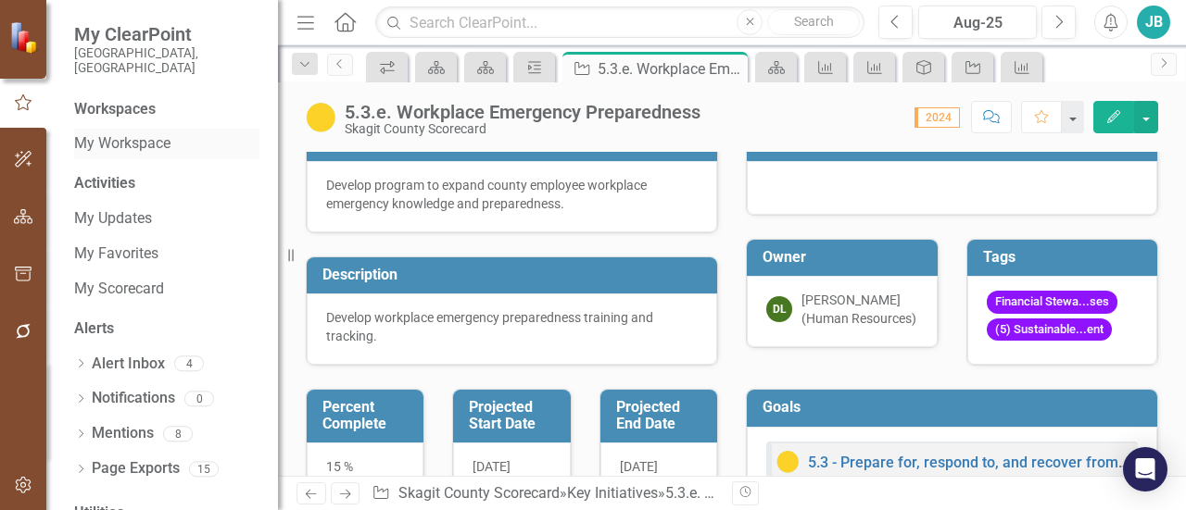
click at [103, 133] on link "My Workspace" at bounding box center [166, 143] width 185 height 21
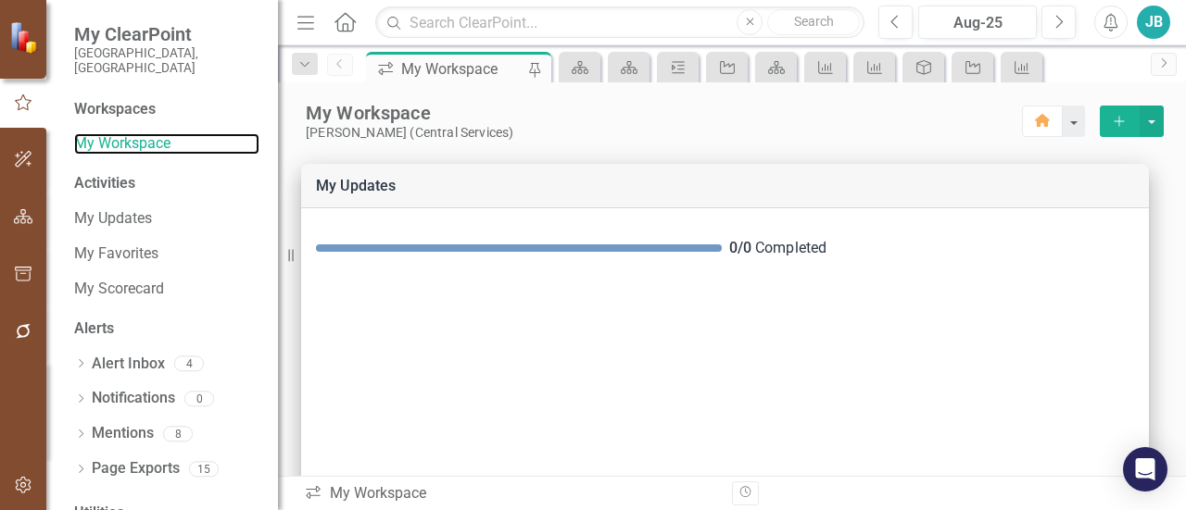
drag, startPoint x: 289, startPoint y: 258, endPoint x: 188, endPoint y: 292, distance: 106.4
click at [188, 292] on div "My ClearPoint Skagit County, WA Workspaces My Workspace Activities My Updates M…" at bounding box center [139, 255] width 278 height 510
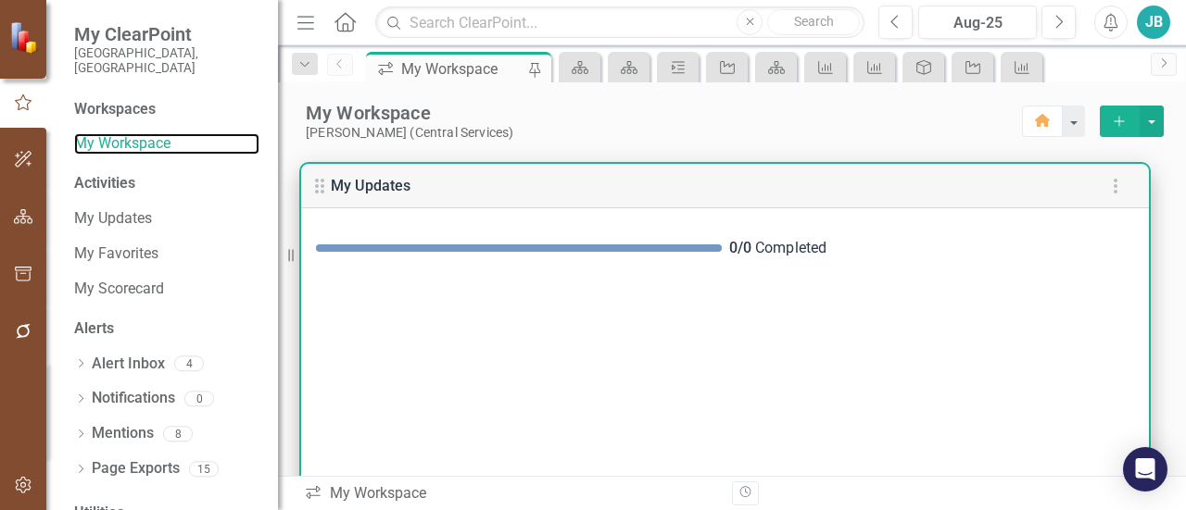
scroll to position [5, 0]
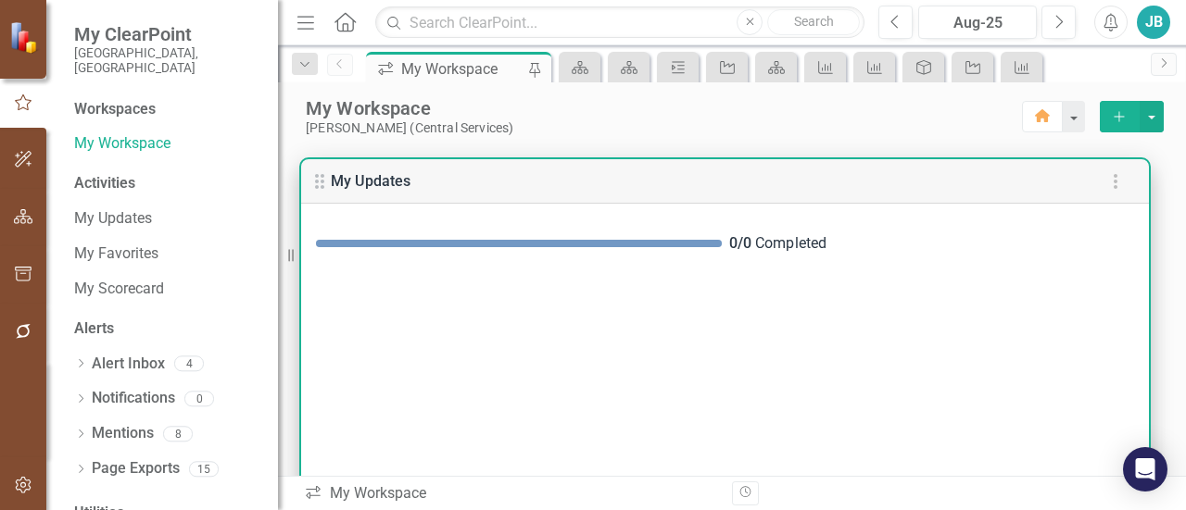
click at [615, 225] on div "0 / 0 Completed" at bounding box center [725, 244] width 848 height 51
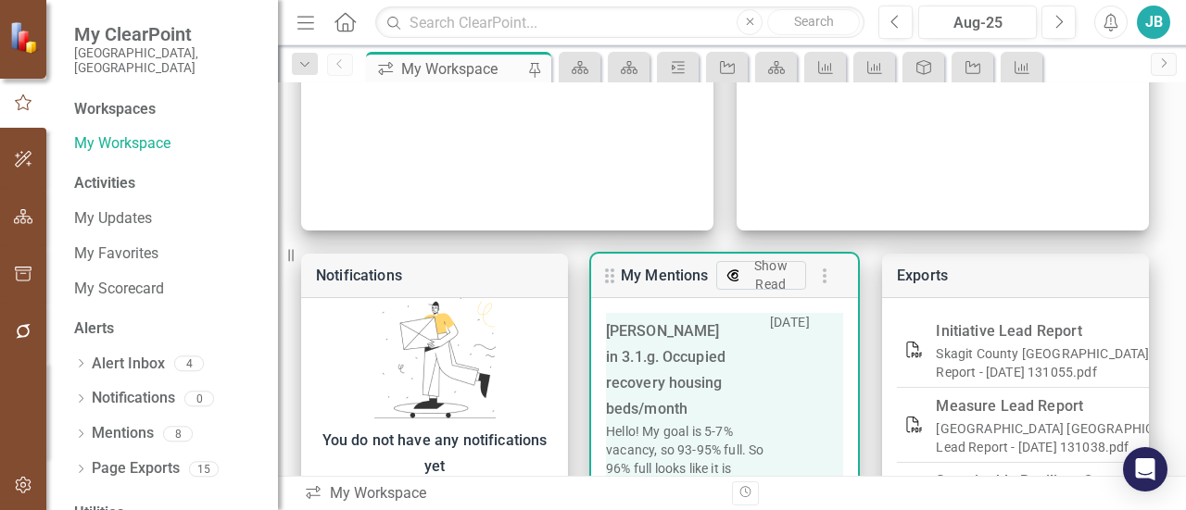
scroll to position [640, 0]
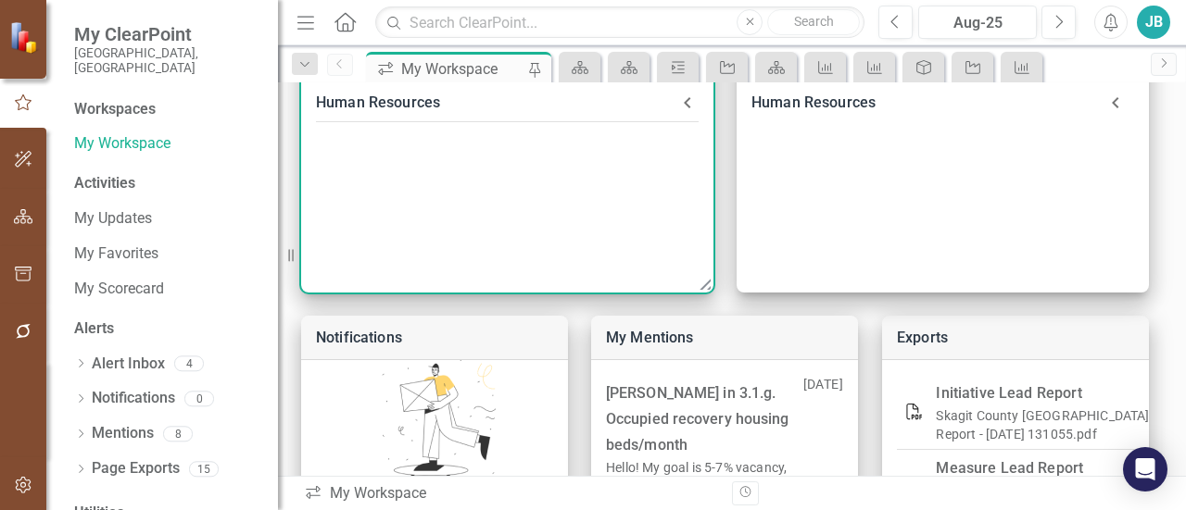
drag, startPoint x: 652, startPoint y: 394, endPoint x: 560, endPoint y: 291, distance: 138.4
click at [560, 291] on div "Skagit County Scorecard Goal 2.3 - Protect, enhance, and provide stewardship of…" at bounding box center [507, 160] width 412 height 266
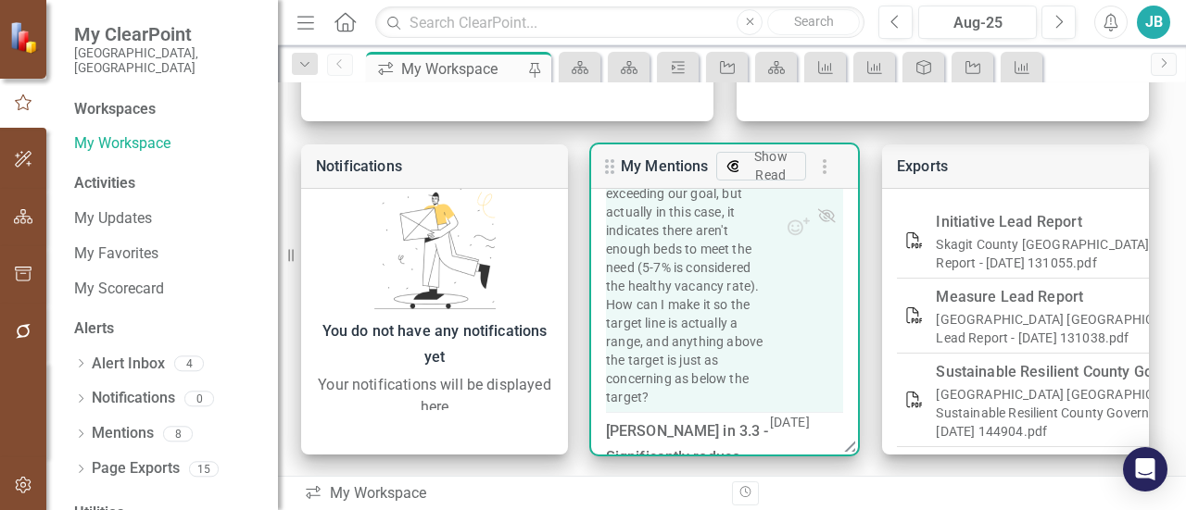
scroll to position [58, 0]
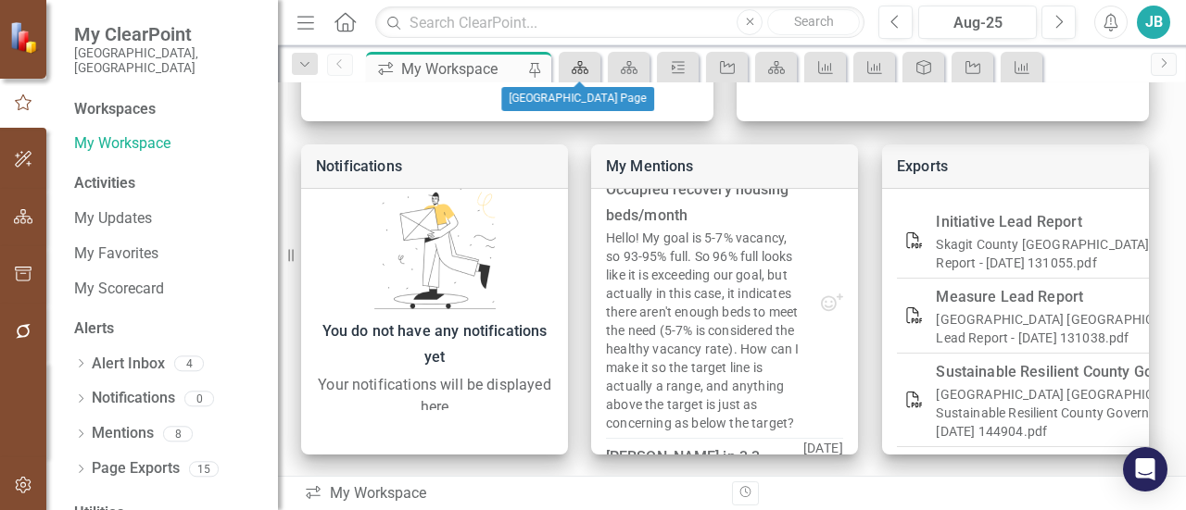
click at [575, 70] on icon at bounding box center [580, 67] width 17 height 13
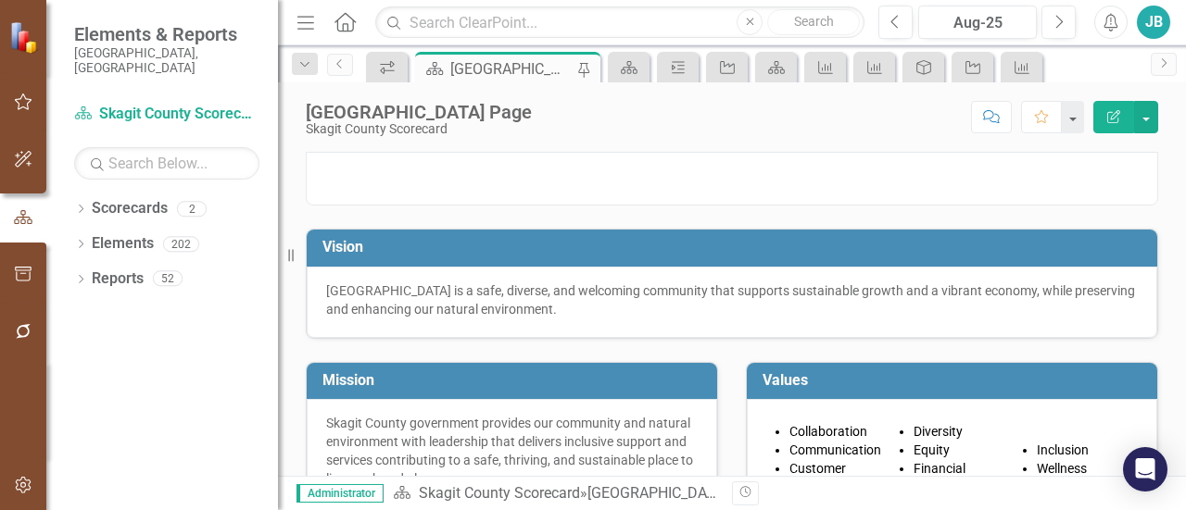
click at [575, 70] on icon "Pin" at bounding box center [583, 70] width 19 height 15
drag, startPoint x: 293, startPoint y: 260, endPoint x: 200, endPoint y: 276, distance: 94.0
click at [200, 276] on div "Elements & Reports Skagit County, WA Scorecard Skagit County Scorecard Search D…" at bounding box center [139, 255] width 278 height 510
click at [306, 29] on icon "Menu" at bounding box center [306, 21] width 24 height 19
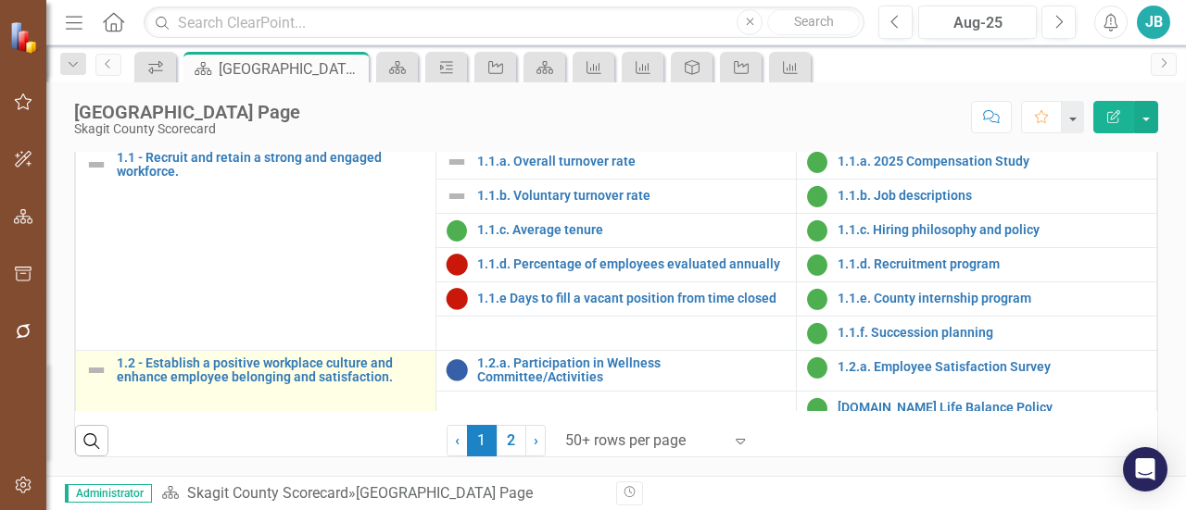
scroll to position [195, 0]
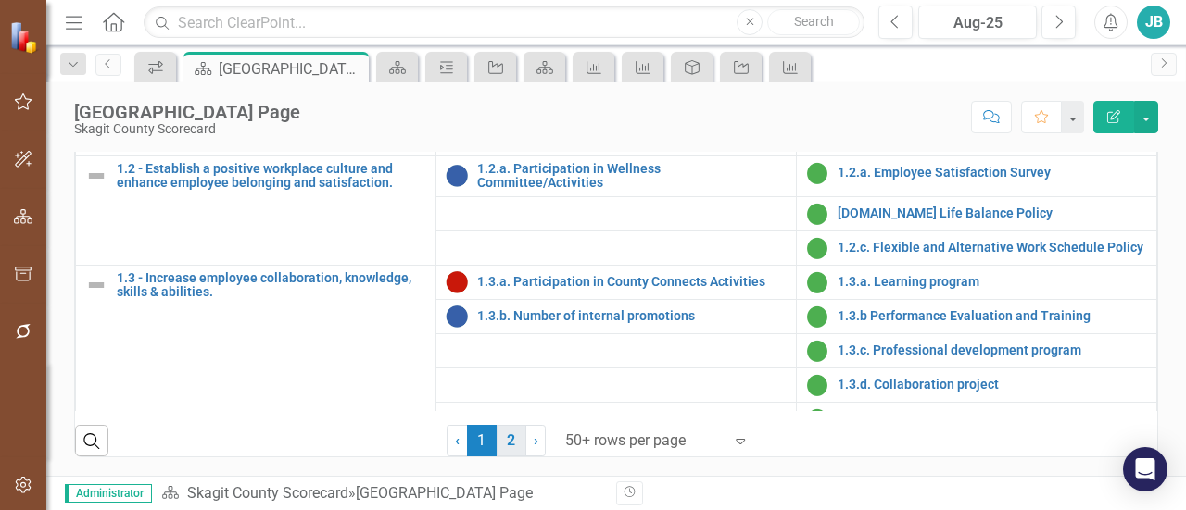
click at [504, 435] on link "2" at bounding box center [512, 441] width 30 height 32
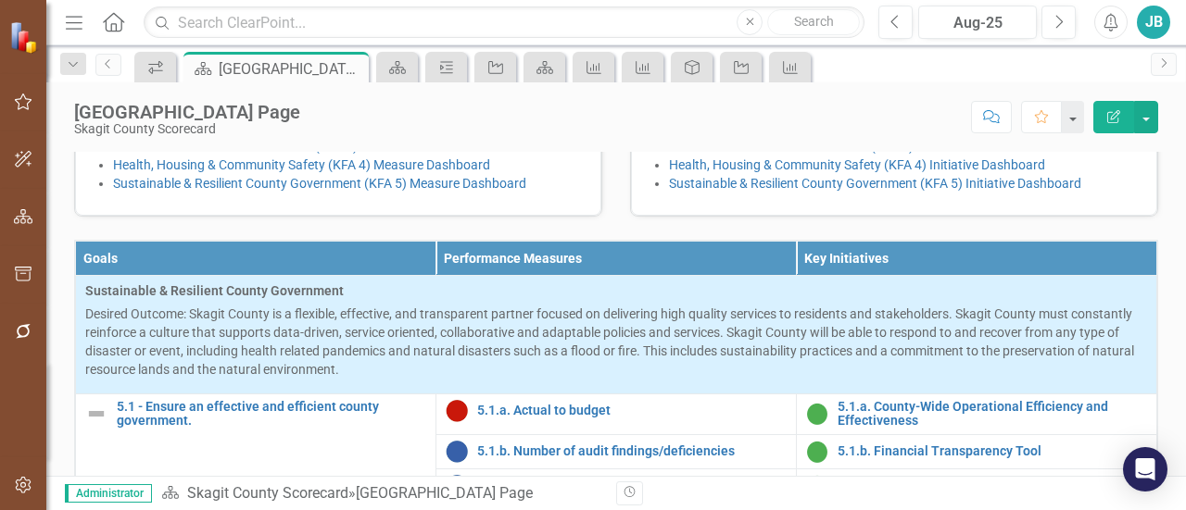
scroll to position [831, 0]
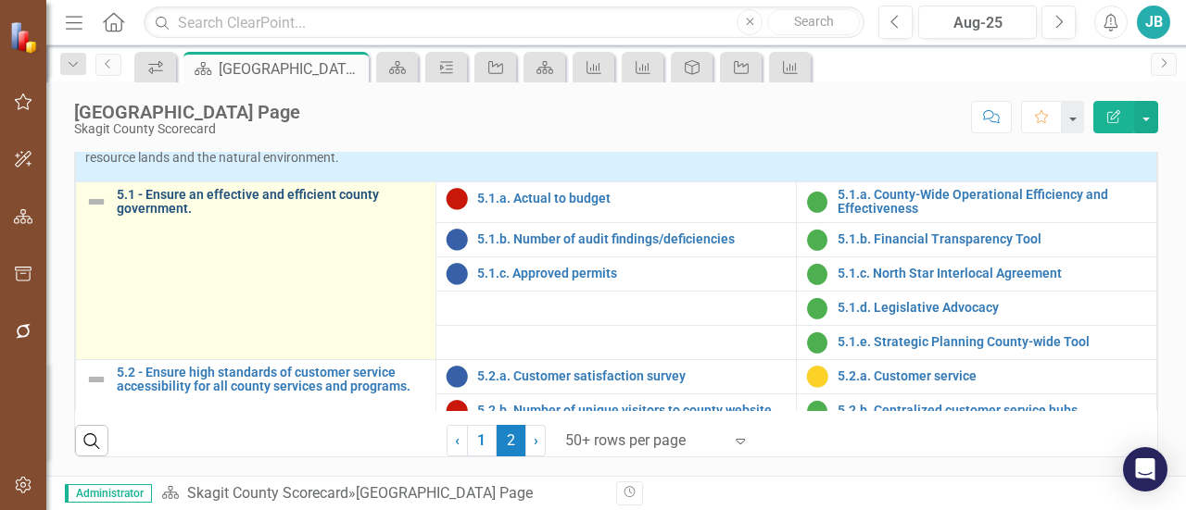
click at [223, 197] on link "5.1 - Ensure an effective and efficient county government." at bounding box center [271, 202] width 309 height 29
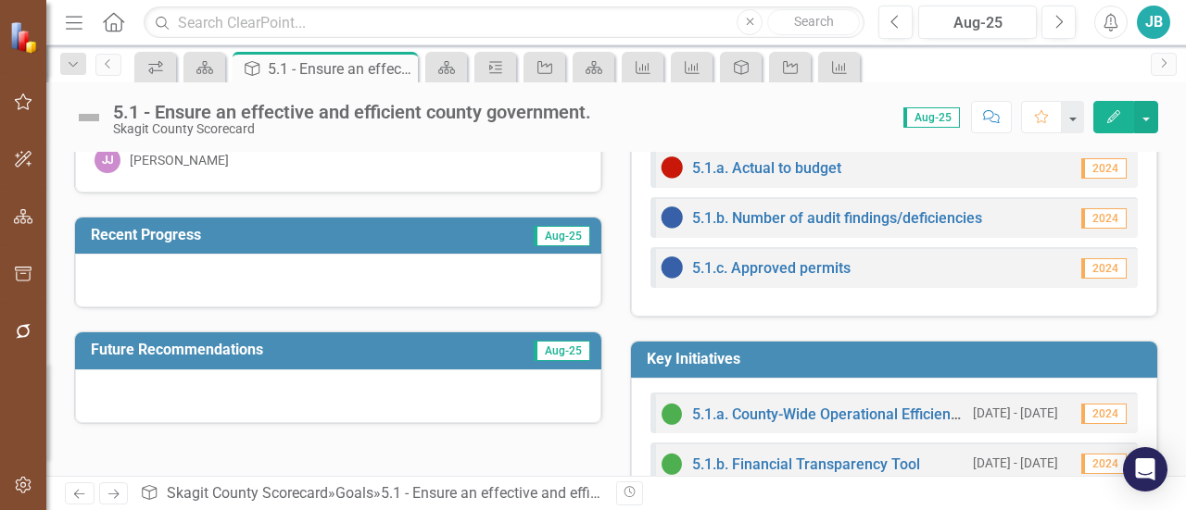
scroll to position [32, 0]
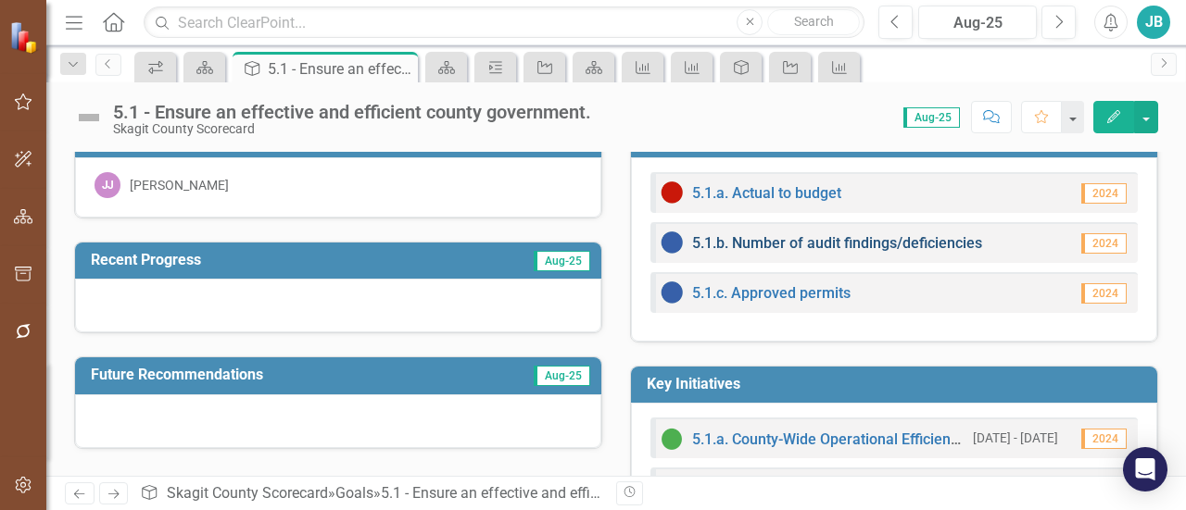
click at [710, 239] on link "5.1.b. Number of audit findings/deficiencies" at bounding box center [837, 243] width 290 height 18
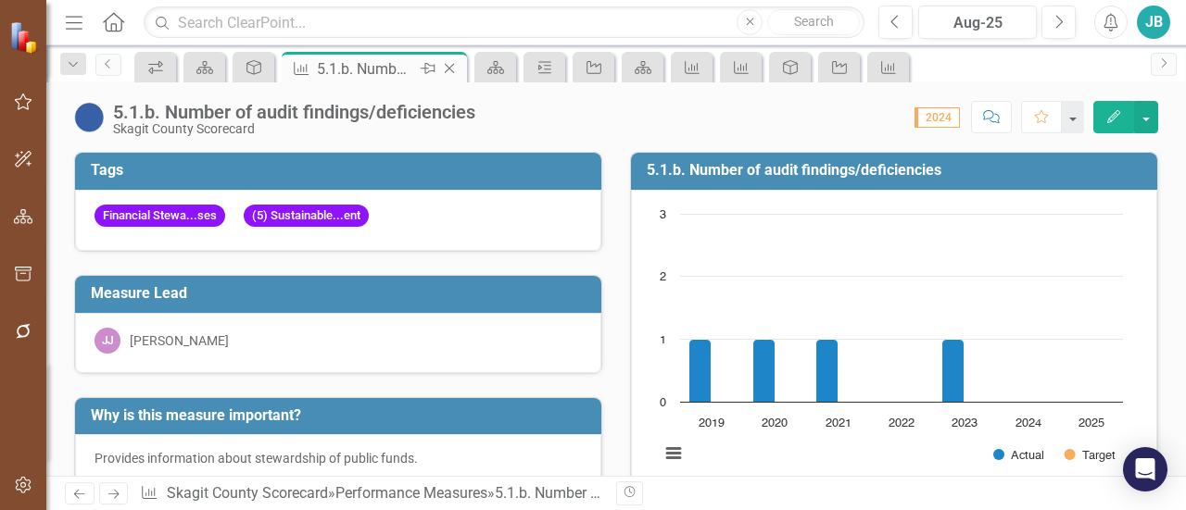
click at [454, 68] on icon "Close" at bounding box center [449, 68] width 19 height 15
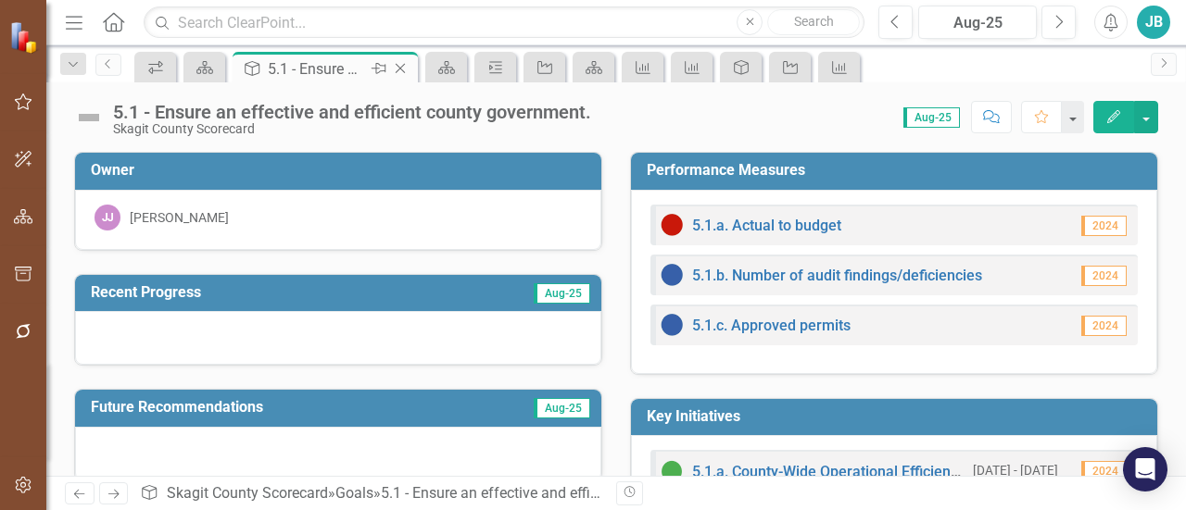
click at [404, 67] on icon "Close" at bounding box center [400, 68] width 19 height 15
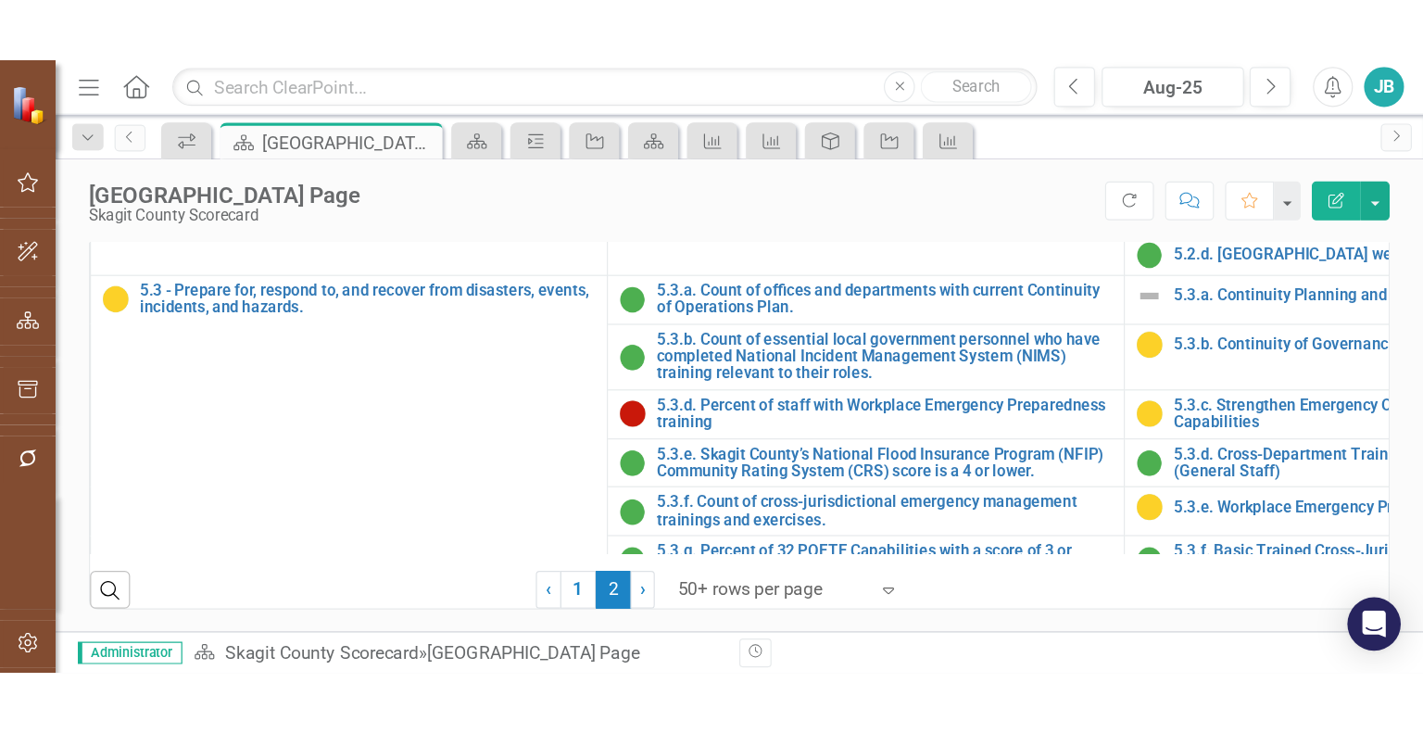
scroll to position [293, 0]
